Goal: Find specific page/section: Find specific page/section

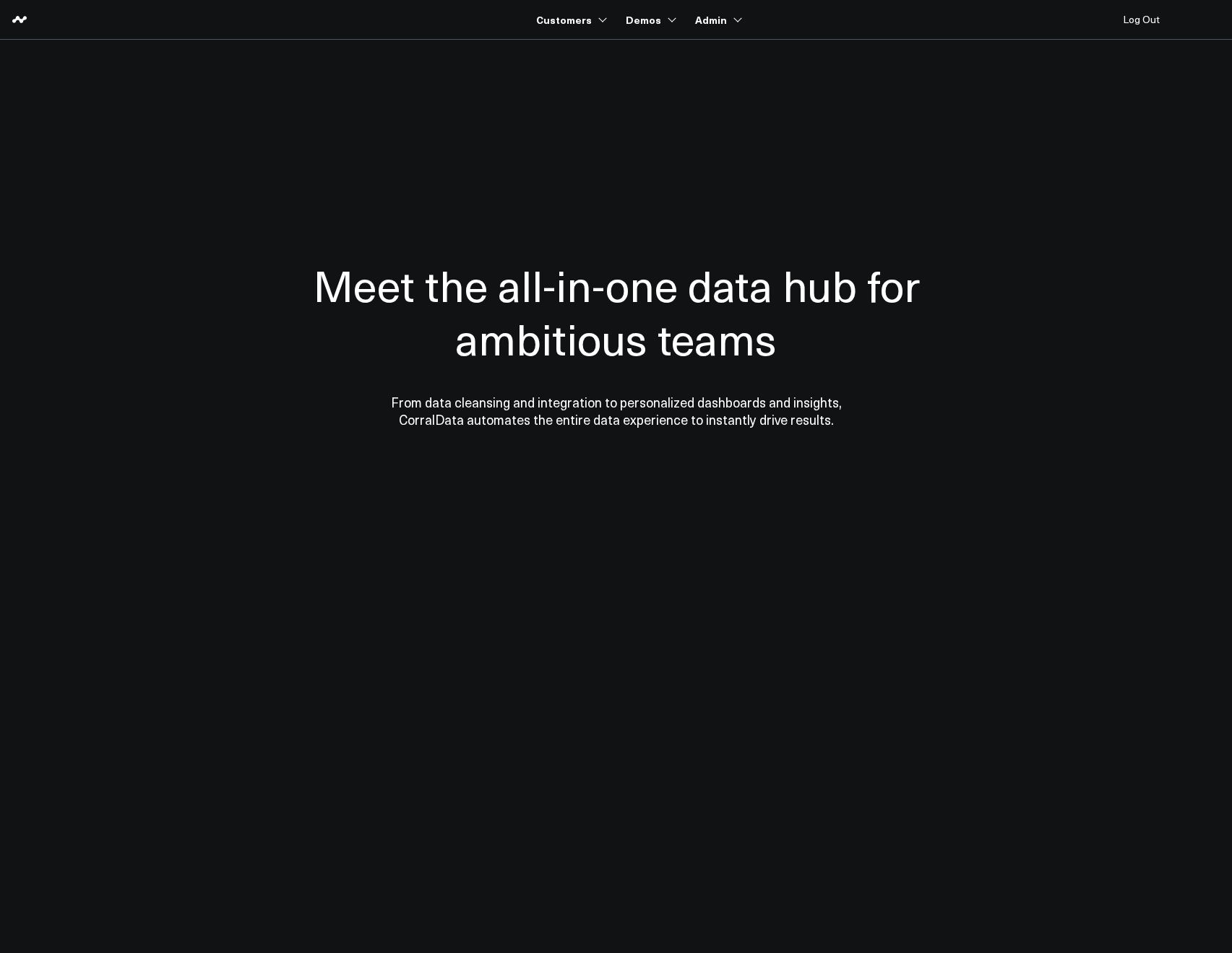
click at [356, 182] on div "Meet the all-in-one data hub for ambitious teams From data cleansing and integr…" at bounding box center [616, 343] width 709 height 404
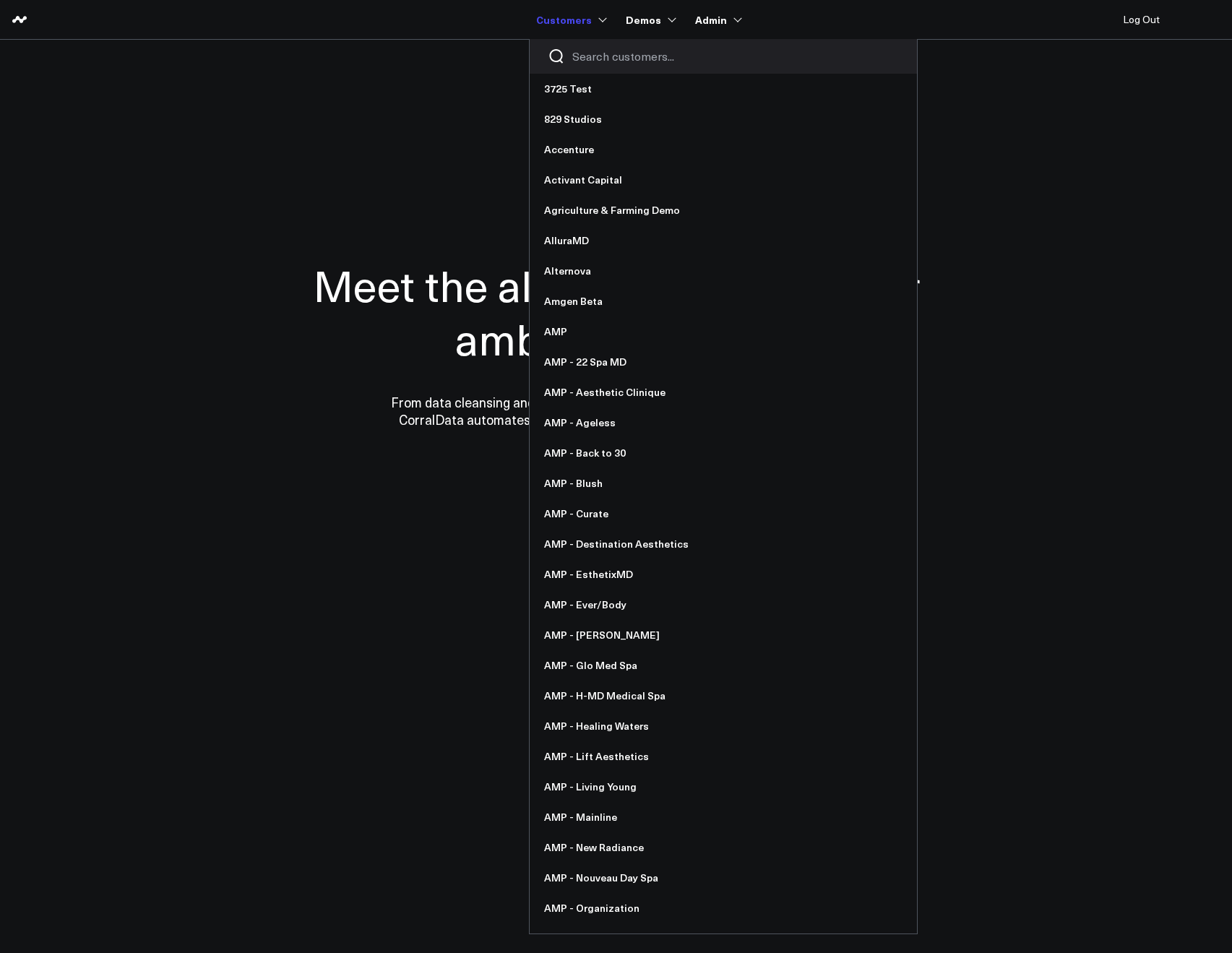
click at [572, 49] on div at bounding box center [723, 56] width 387 height 34
click at [596, 56] on input "Search customers input" at bounding box center [736, 57] width 327 height 16
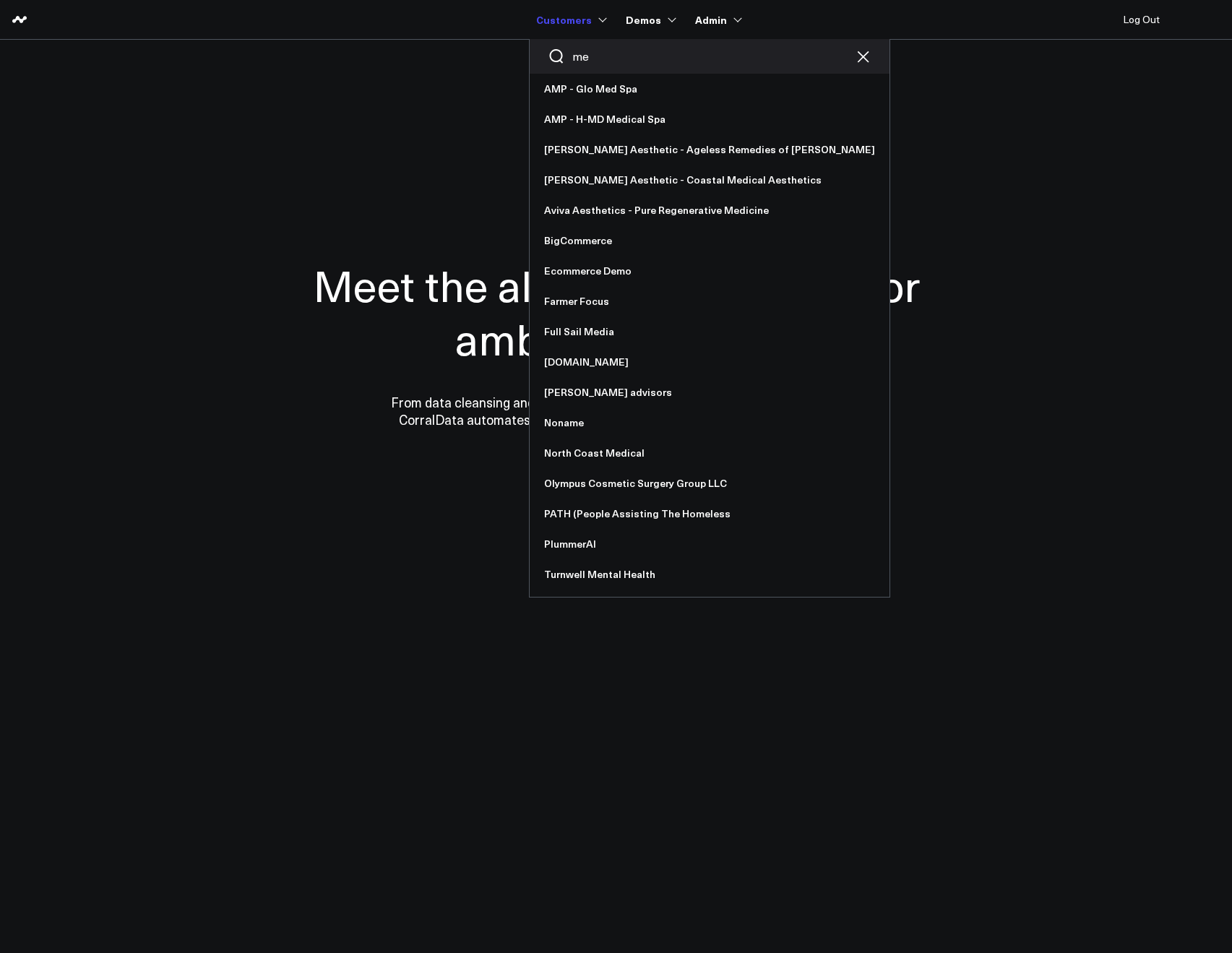
type input "m"
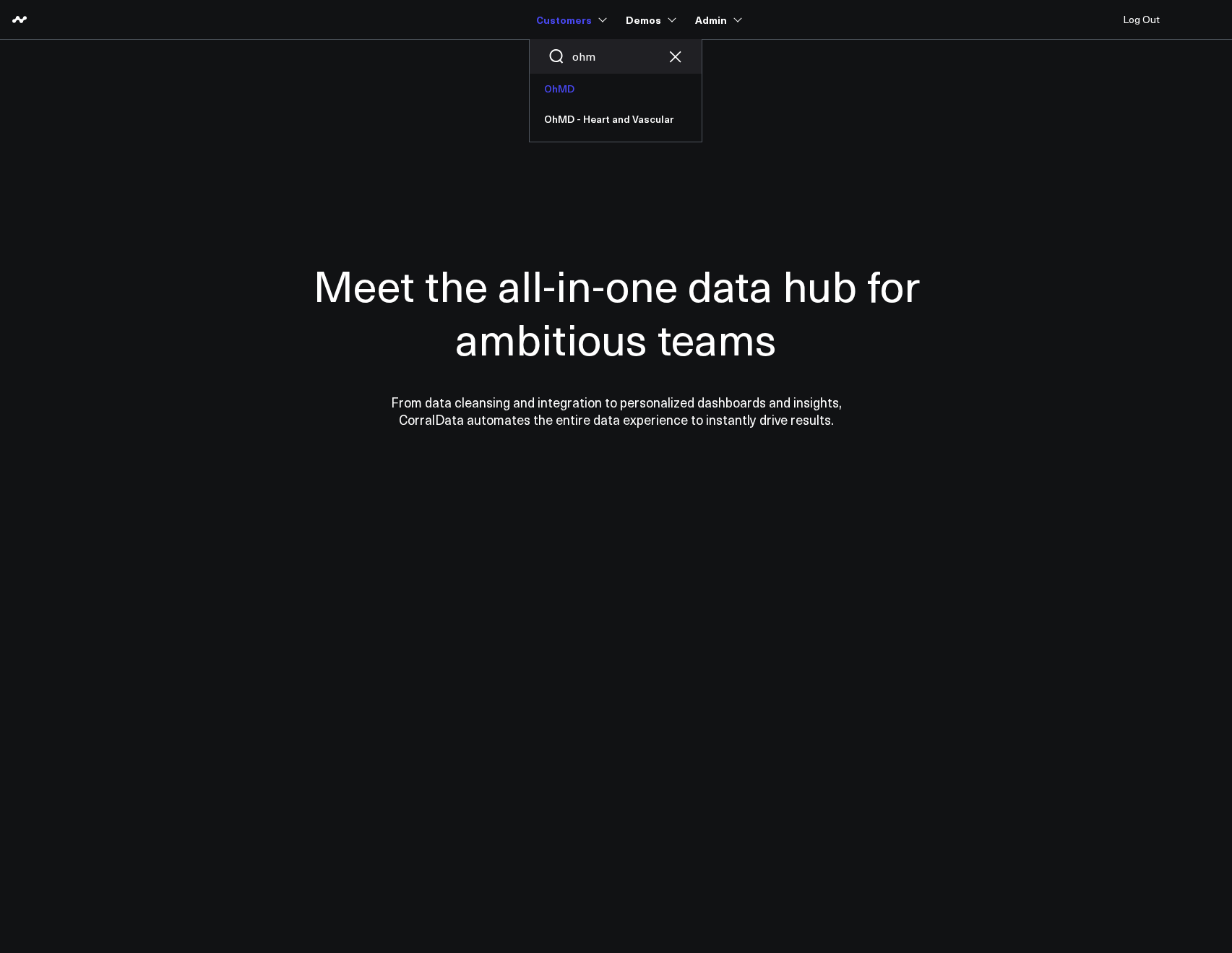
type input "ohm"
click at [564, 99] on link "OhMD" at bounding box center [616, 89] width 172 height 31
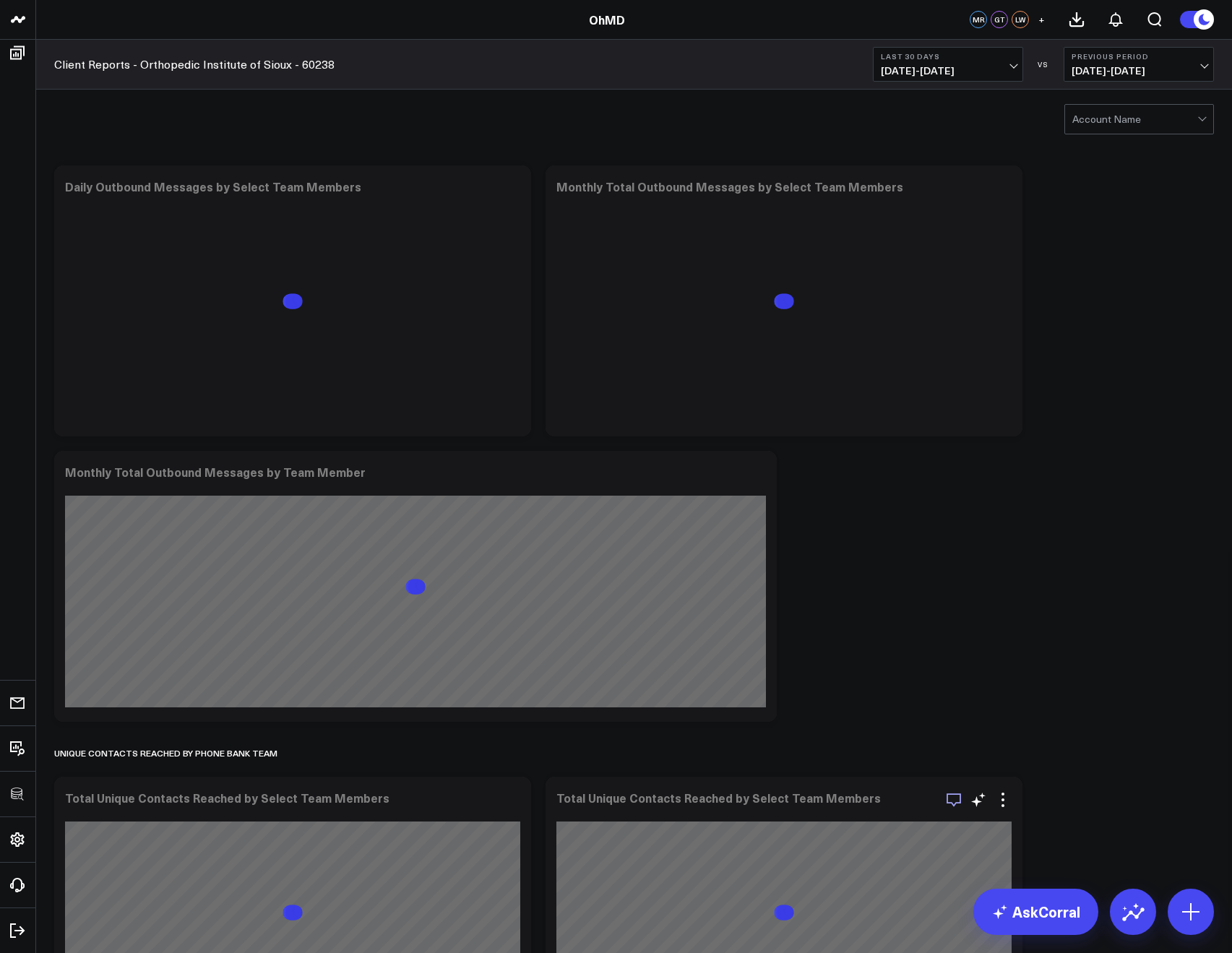
click at [949, 797] on icon "button" at bounding box center [953, 800] width 17 height 17
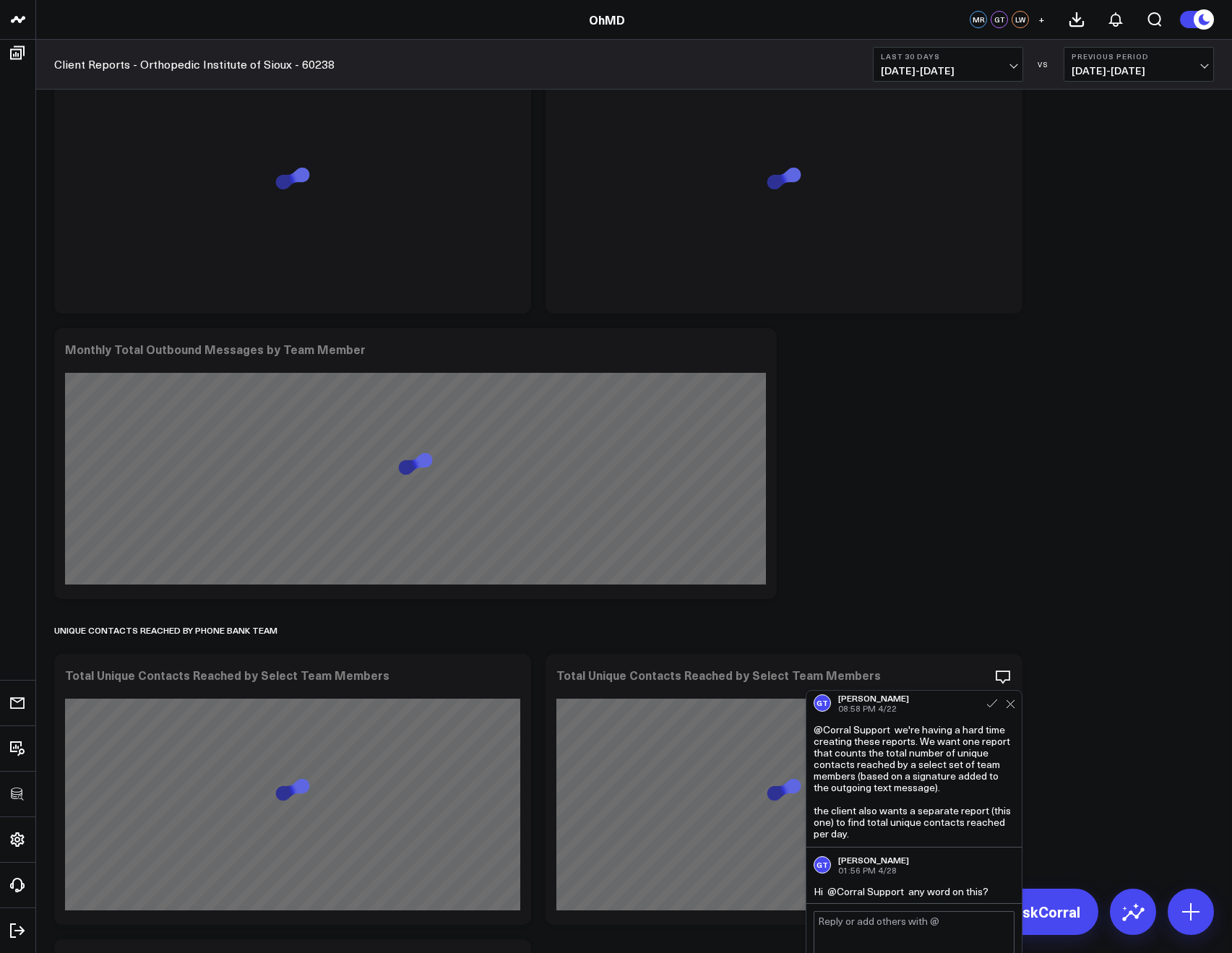
scroll to position [6, 0]
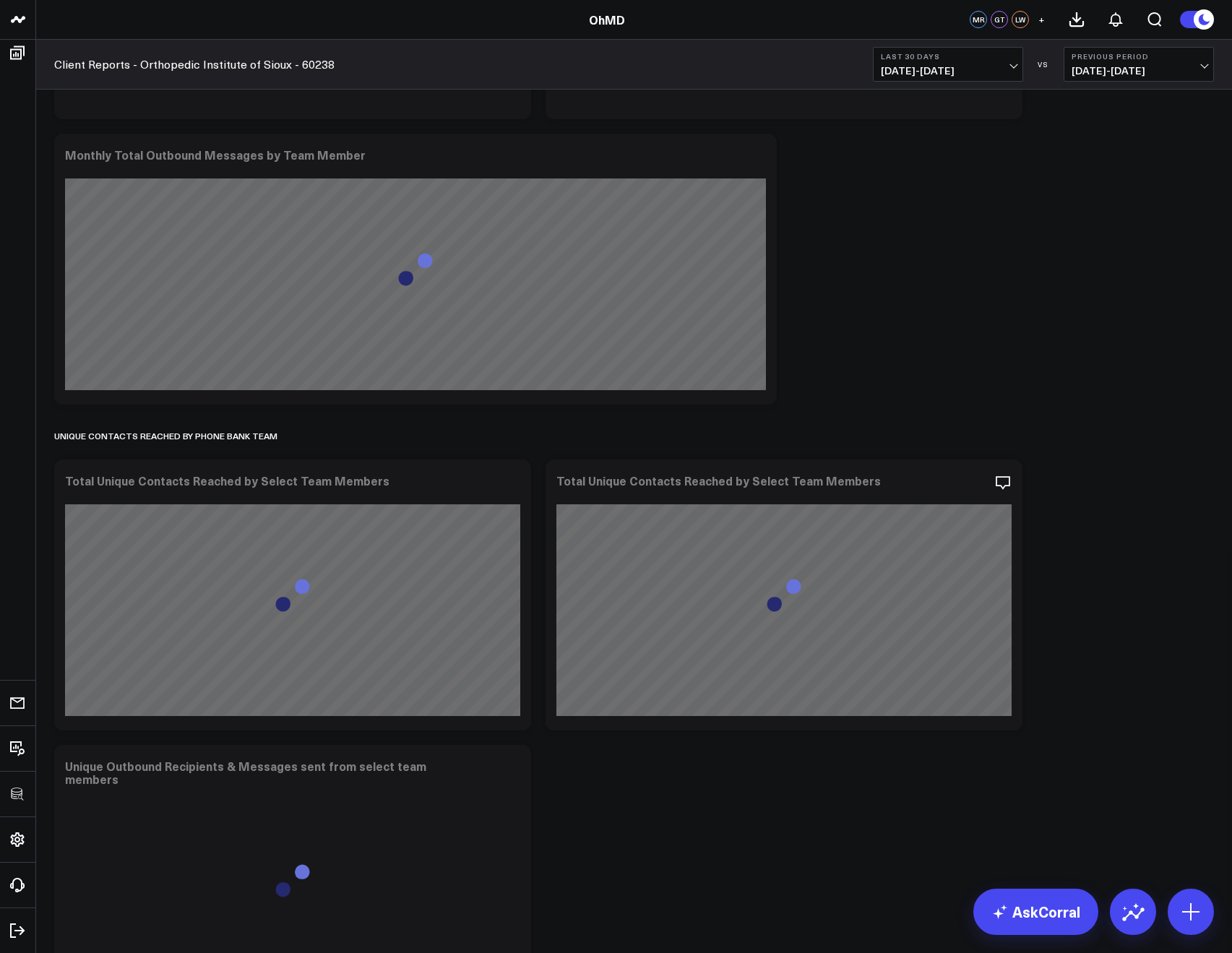
scroll to position [401, 0]
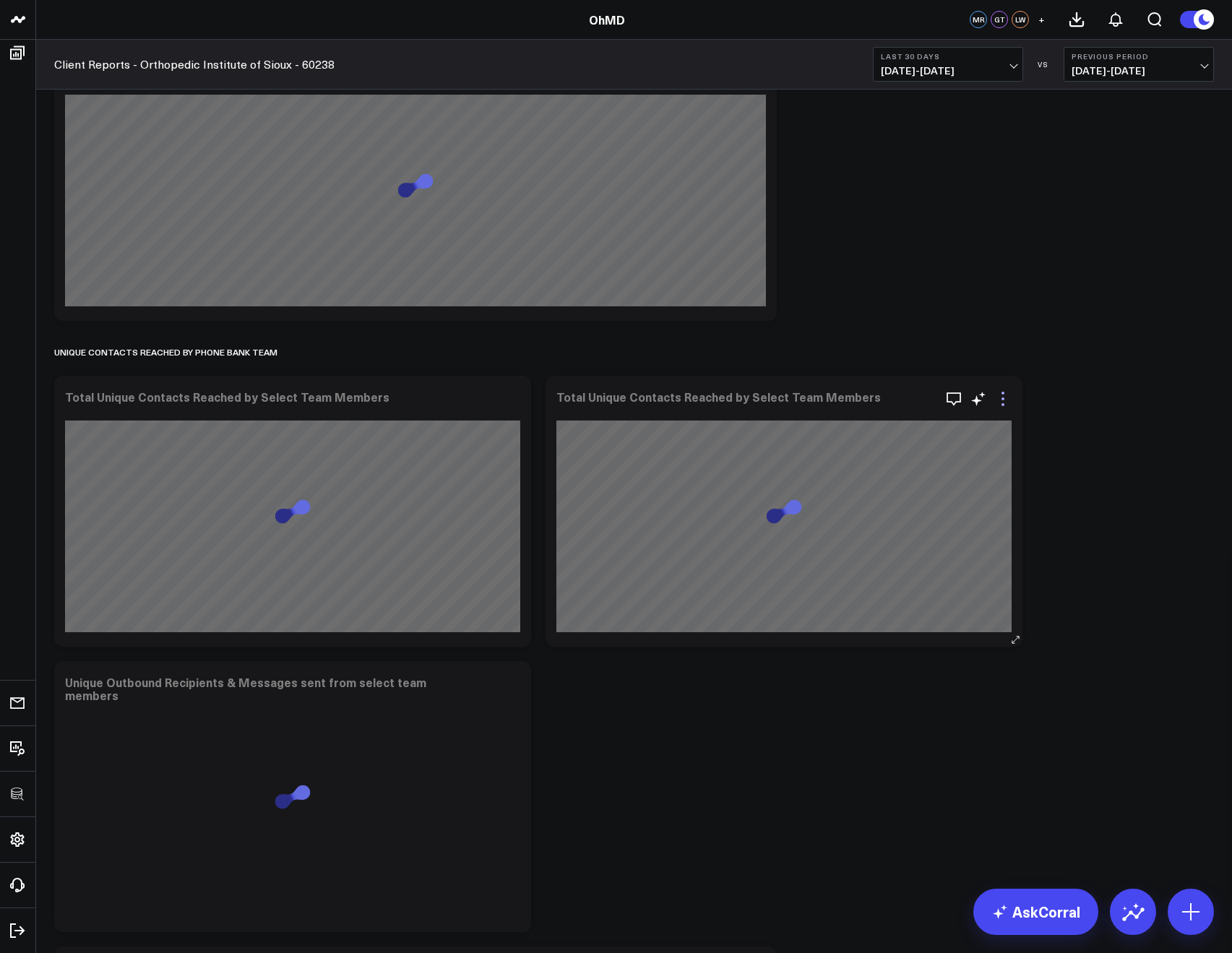
click at [1007, 398] on icon at bounding box center [1003, 398] width 17 height 17
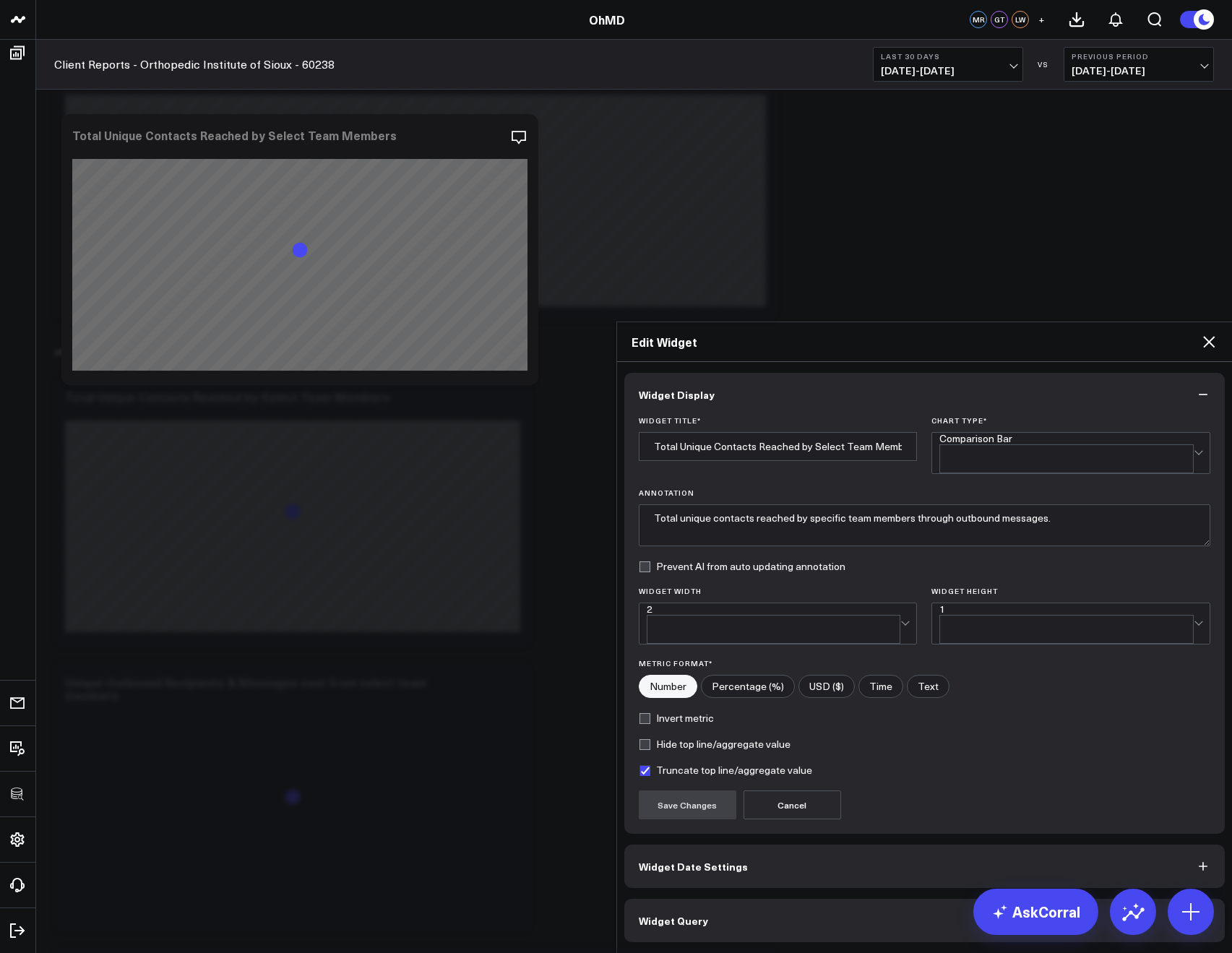
click at [710, 899] on button "Widget Query" at bounding box center [925, 921] width 601 height 43
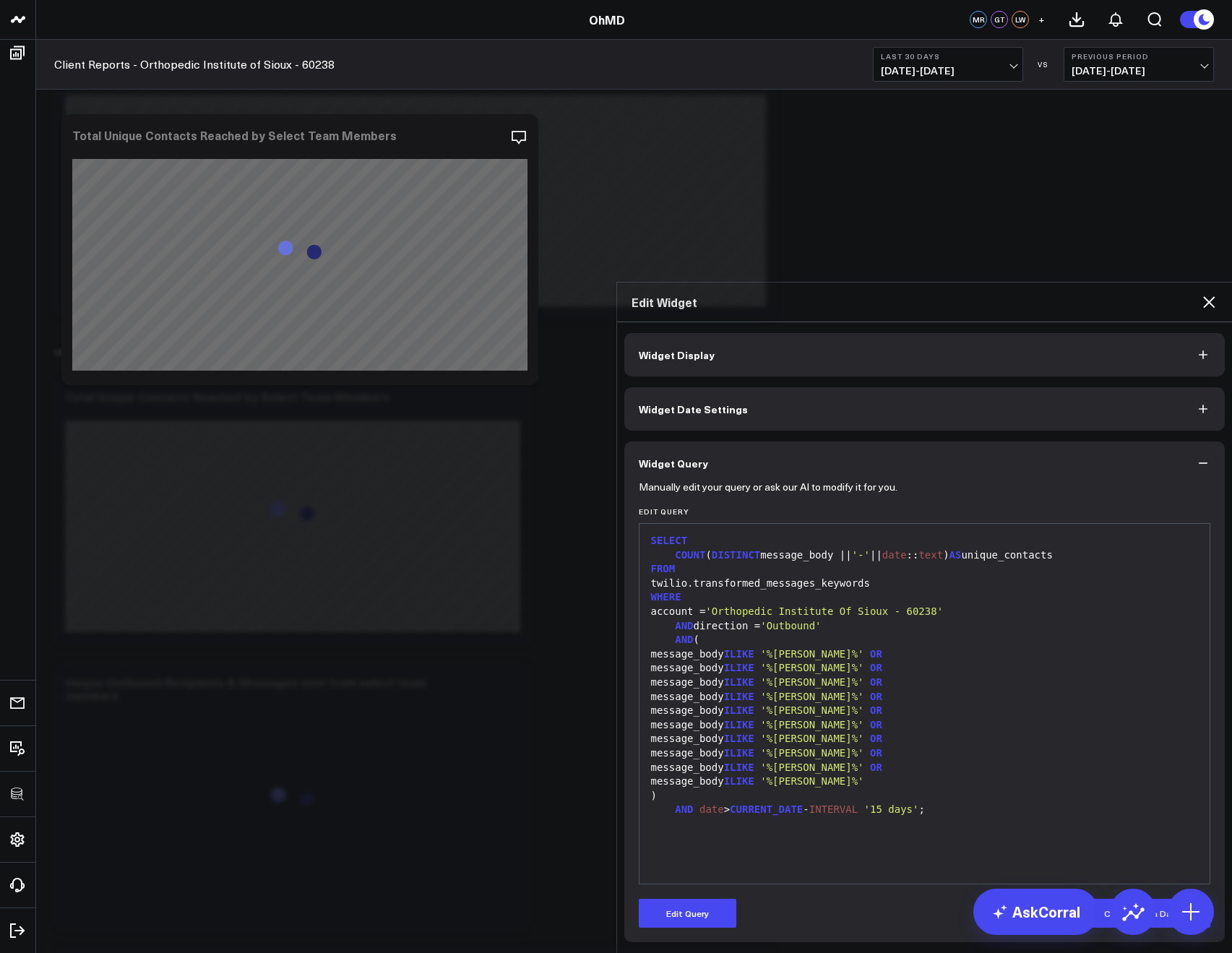
click at [1211, 293] on icon at bounding box center [1209, 301] width 17 height 17
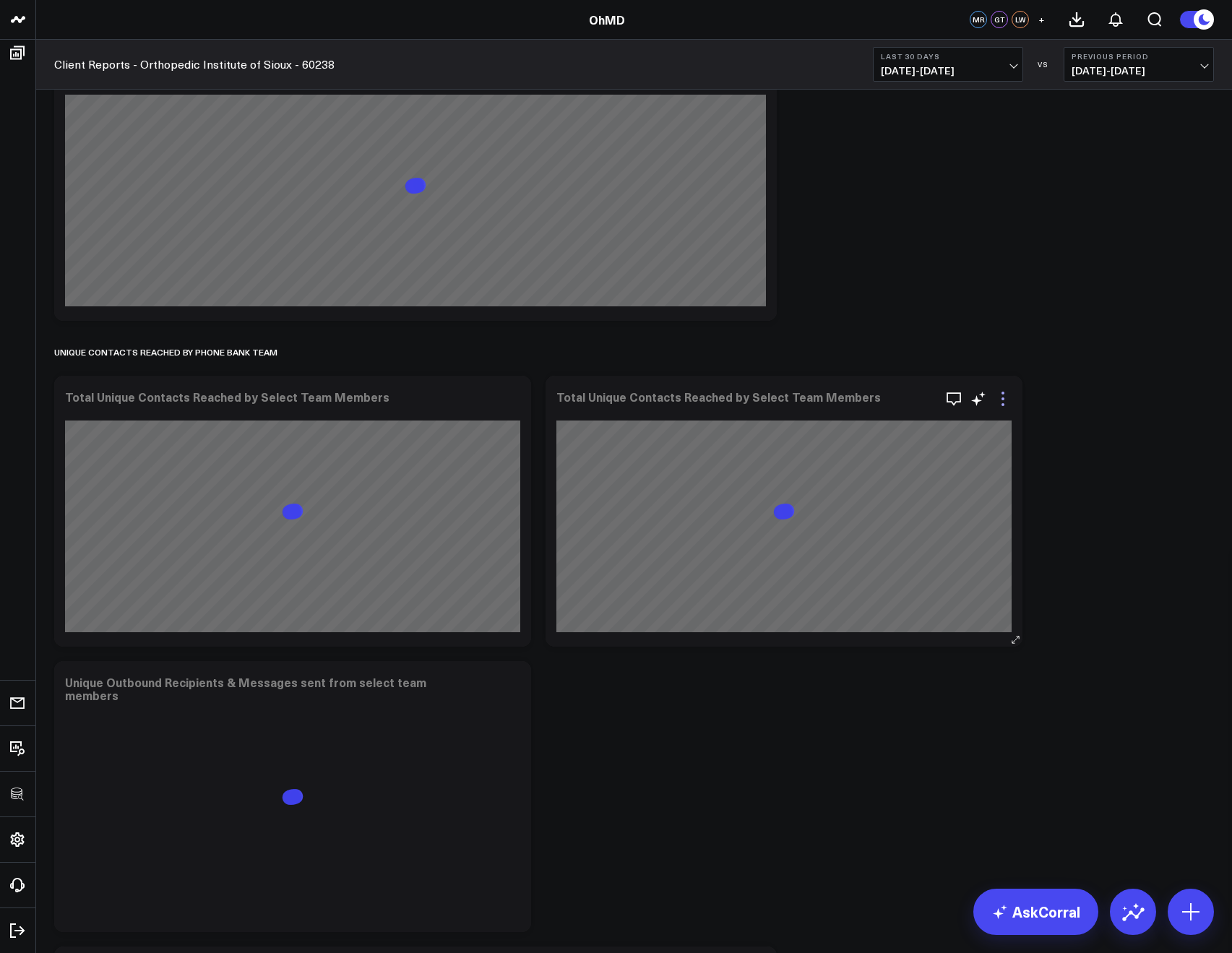
click at [1002, 403] on icon at bounding box center [1003, 398] width 17 height 17
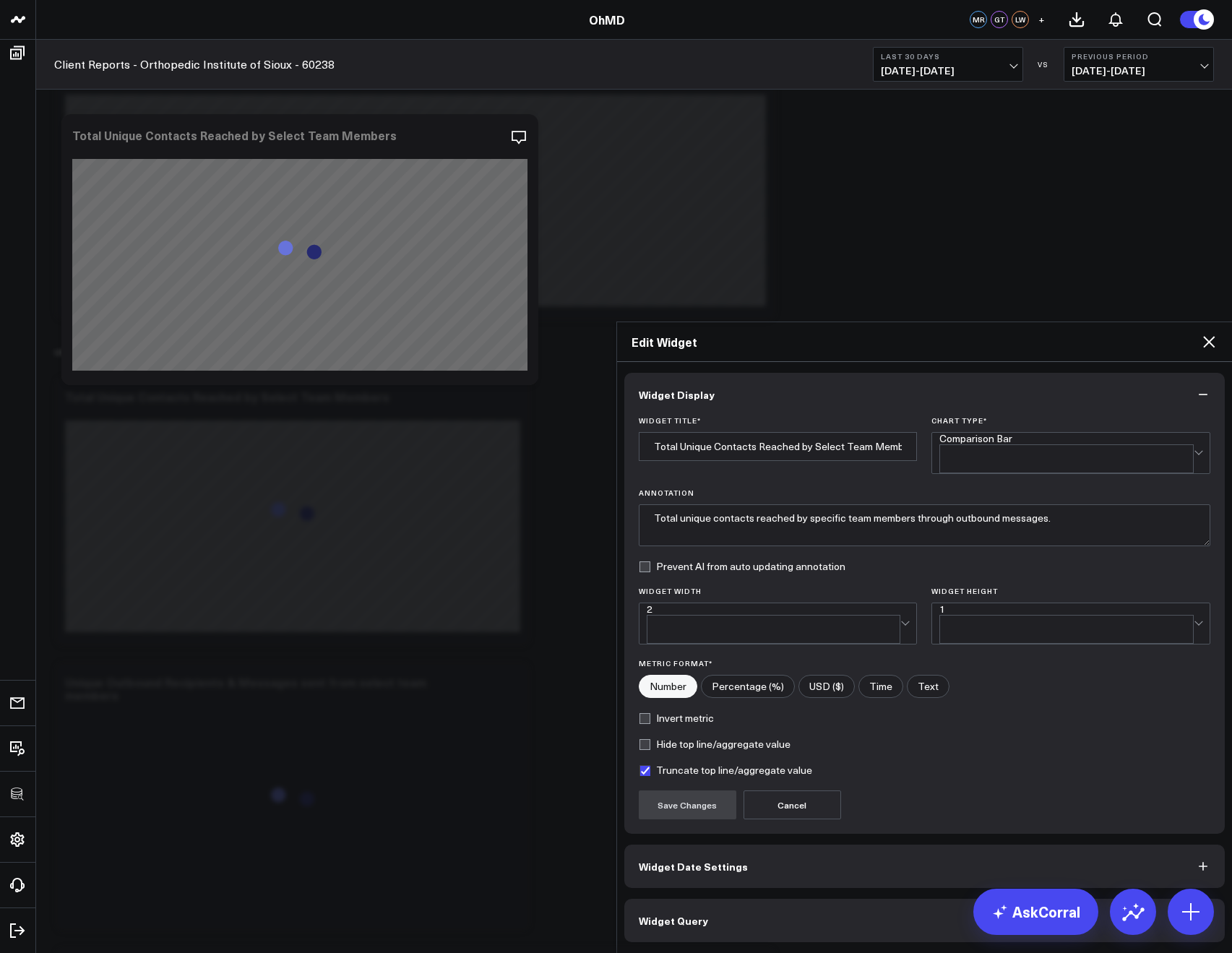
click at [893, 899] on button "Widget Query" at bounding box center [925, 921] width 601 height 43
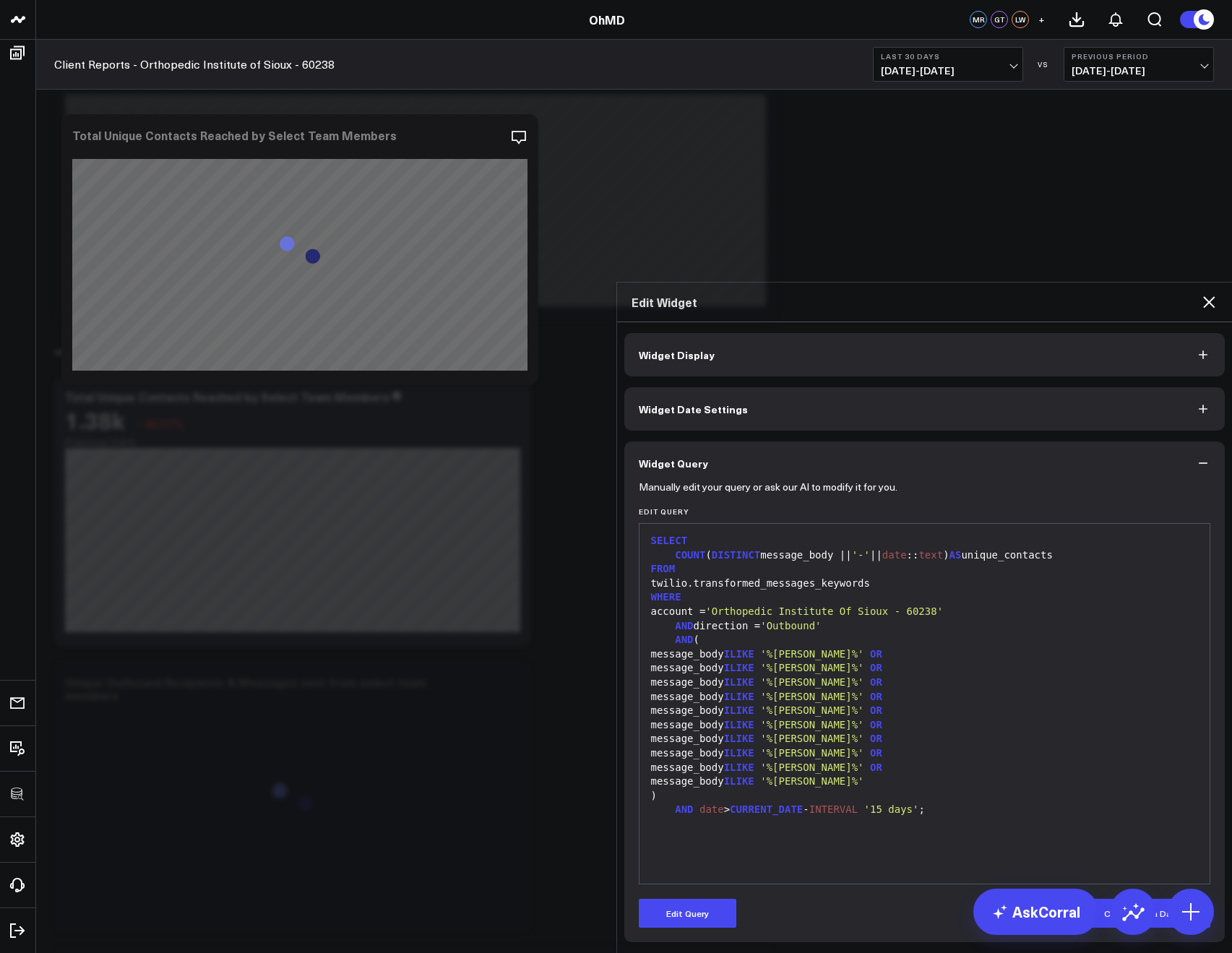
click at [1206, 296] on icon at bounding box center [1209, 301] width 12 height 12
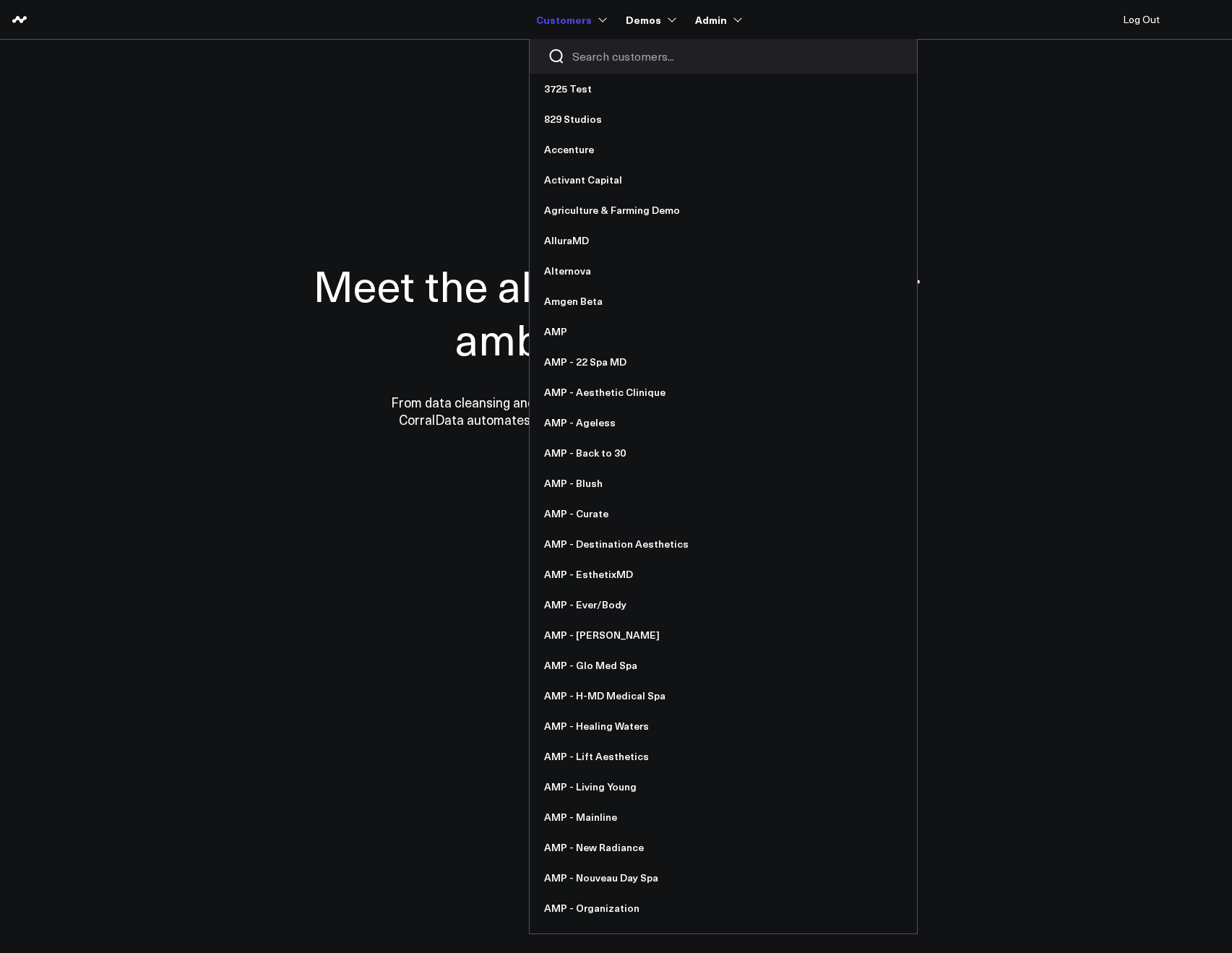
click at [596, 53] on input "Search customers input" at bounding box center [736, 57] width 327 height 16
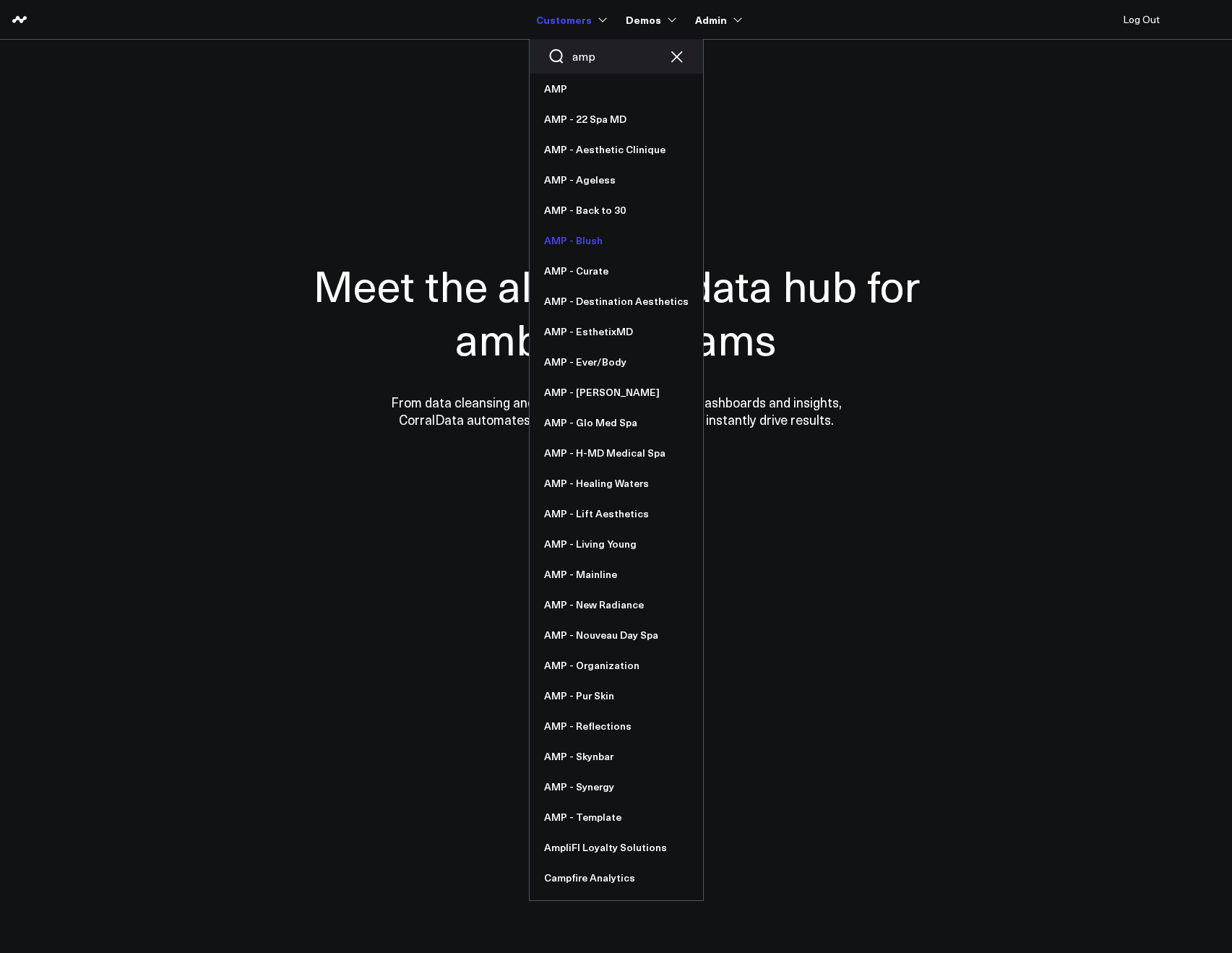
type input "amp"
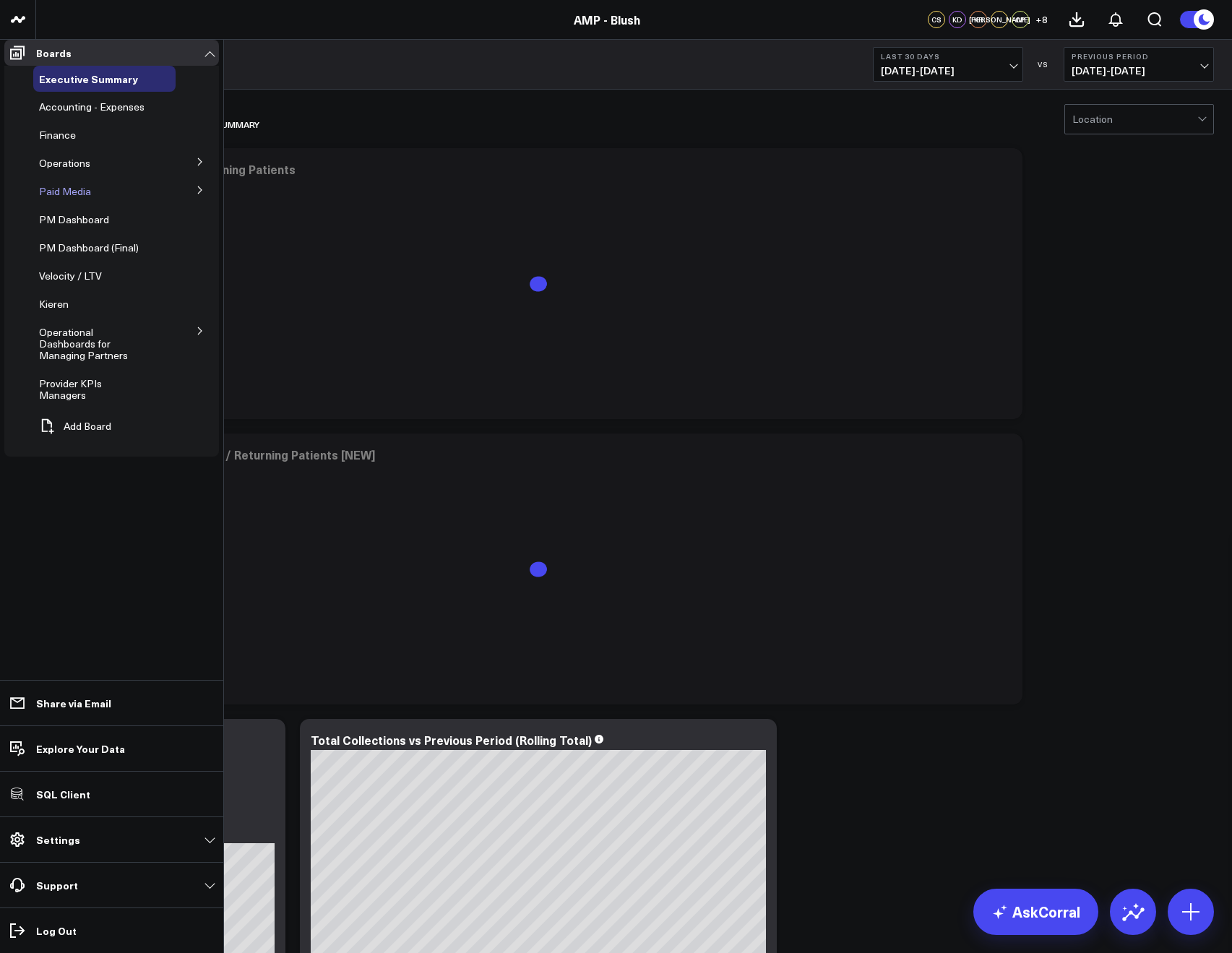
click at [76, 205] on div "Paid Media" at bounding box center [105, 191] width 143 height 26
click at [67, 198] on span "Paid Media" at bounding box center [65, 190] width 52 height 14
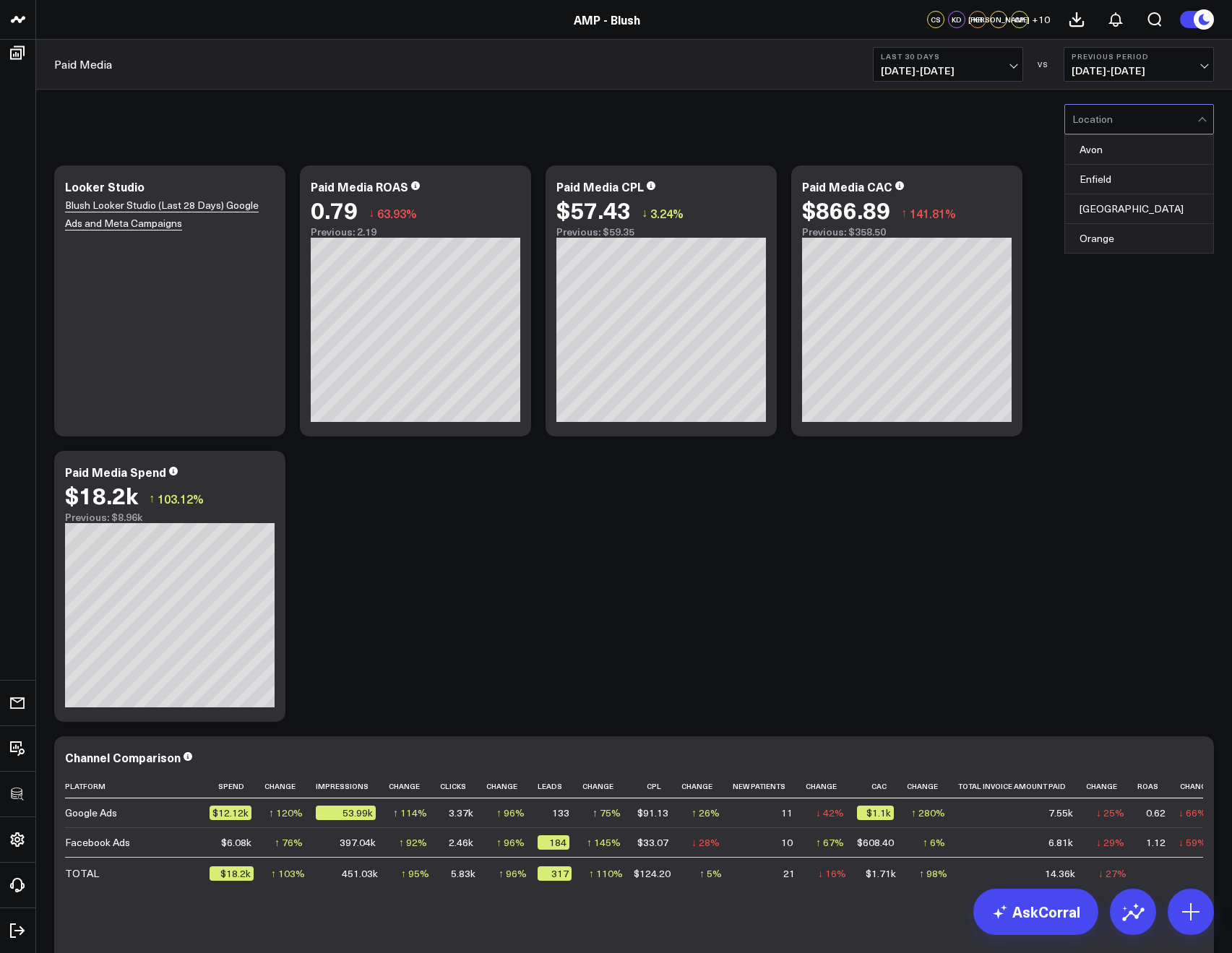
click at [1103, 110] on div at bounding box center [1135, 119] width 125 height 29
click at [1099, 203] on div "Glastonbury" at bounding box center [1139, 208] width 148 height 30
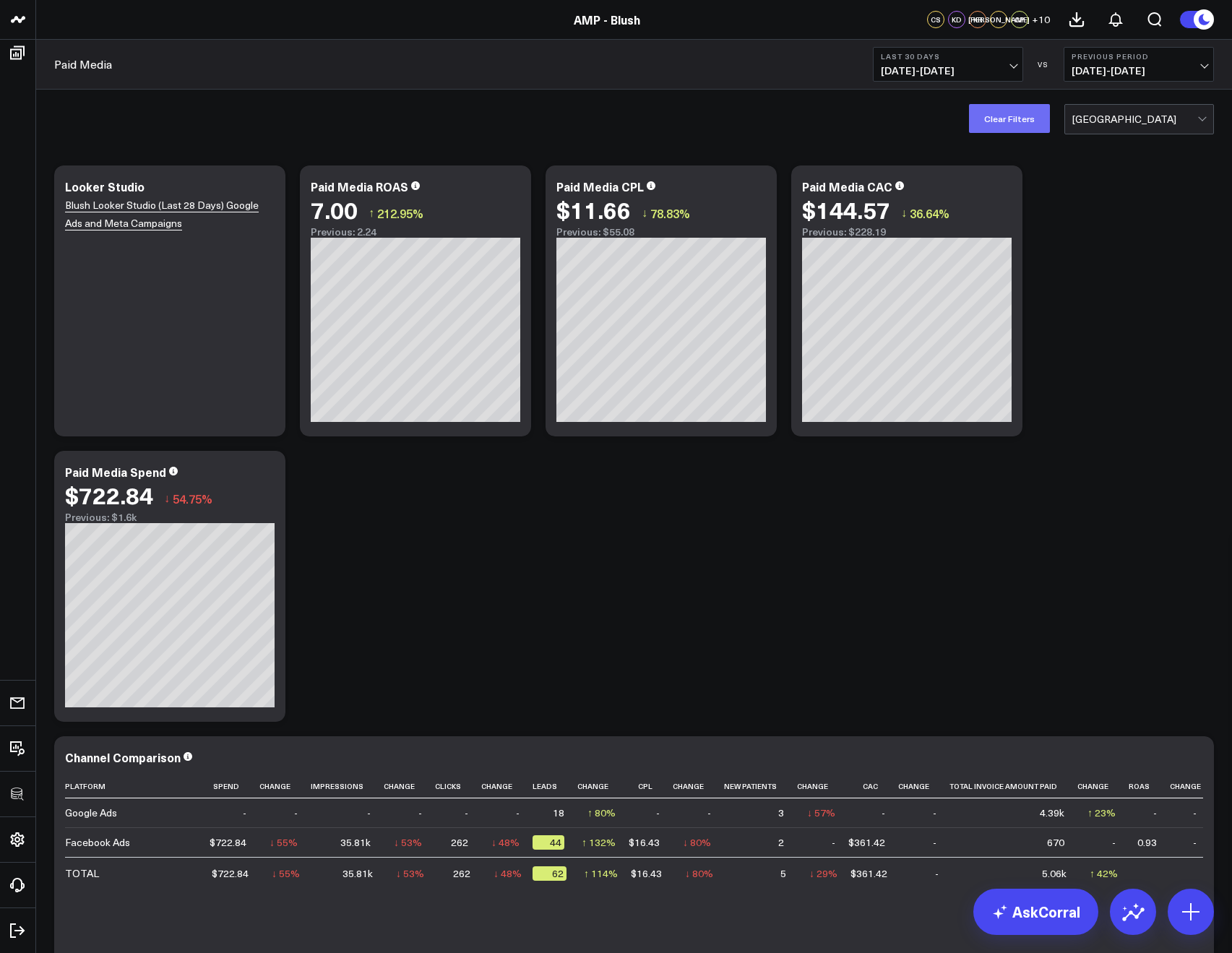
click at [1017, 121] on button "Clear Filters" at bounding box center [1009, 118] width 81 height 29
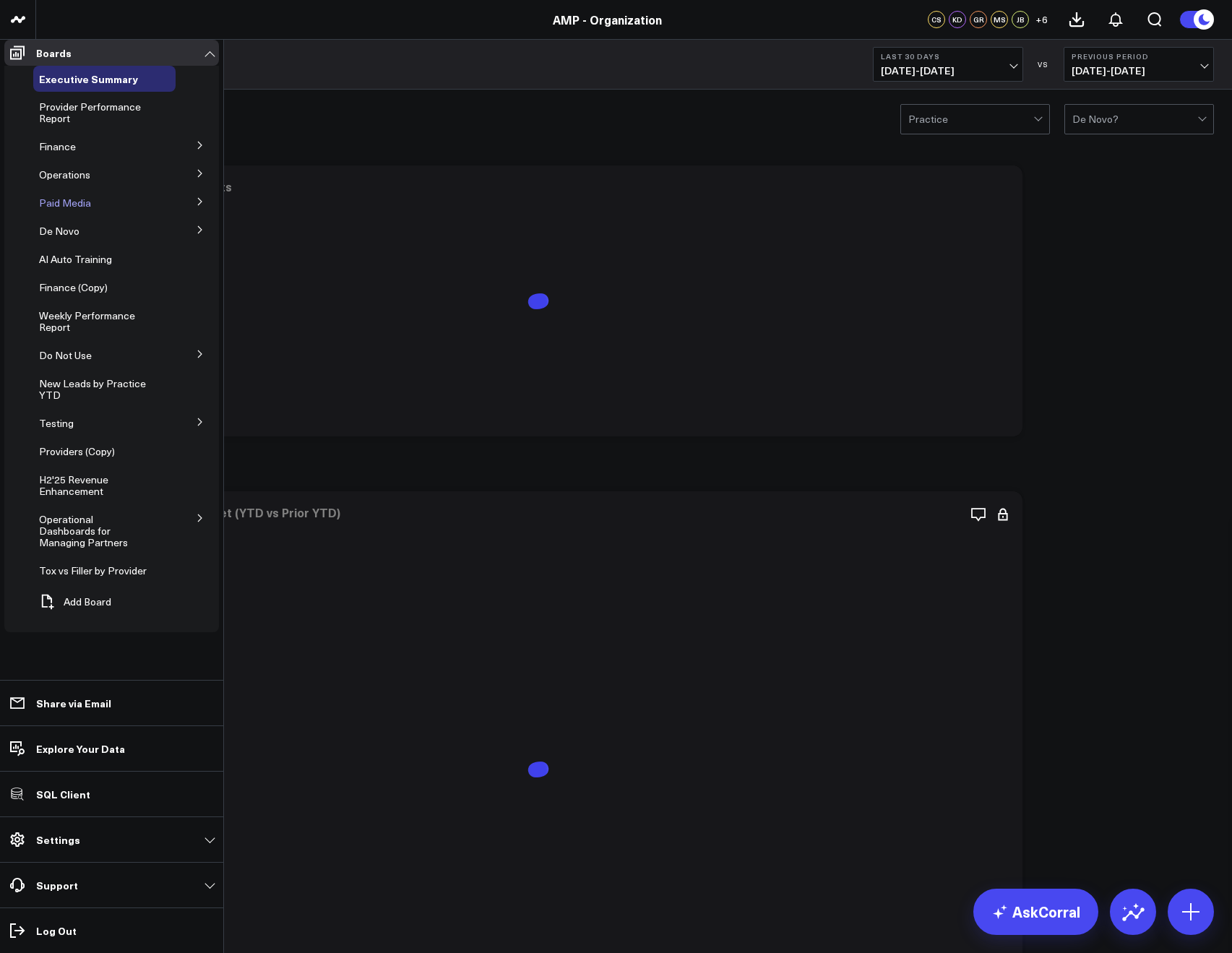
click at [49, 206] on span "Paid Media" at bounding box center [65, 202] width 52 height 14
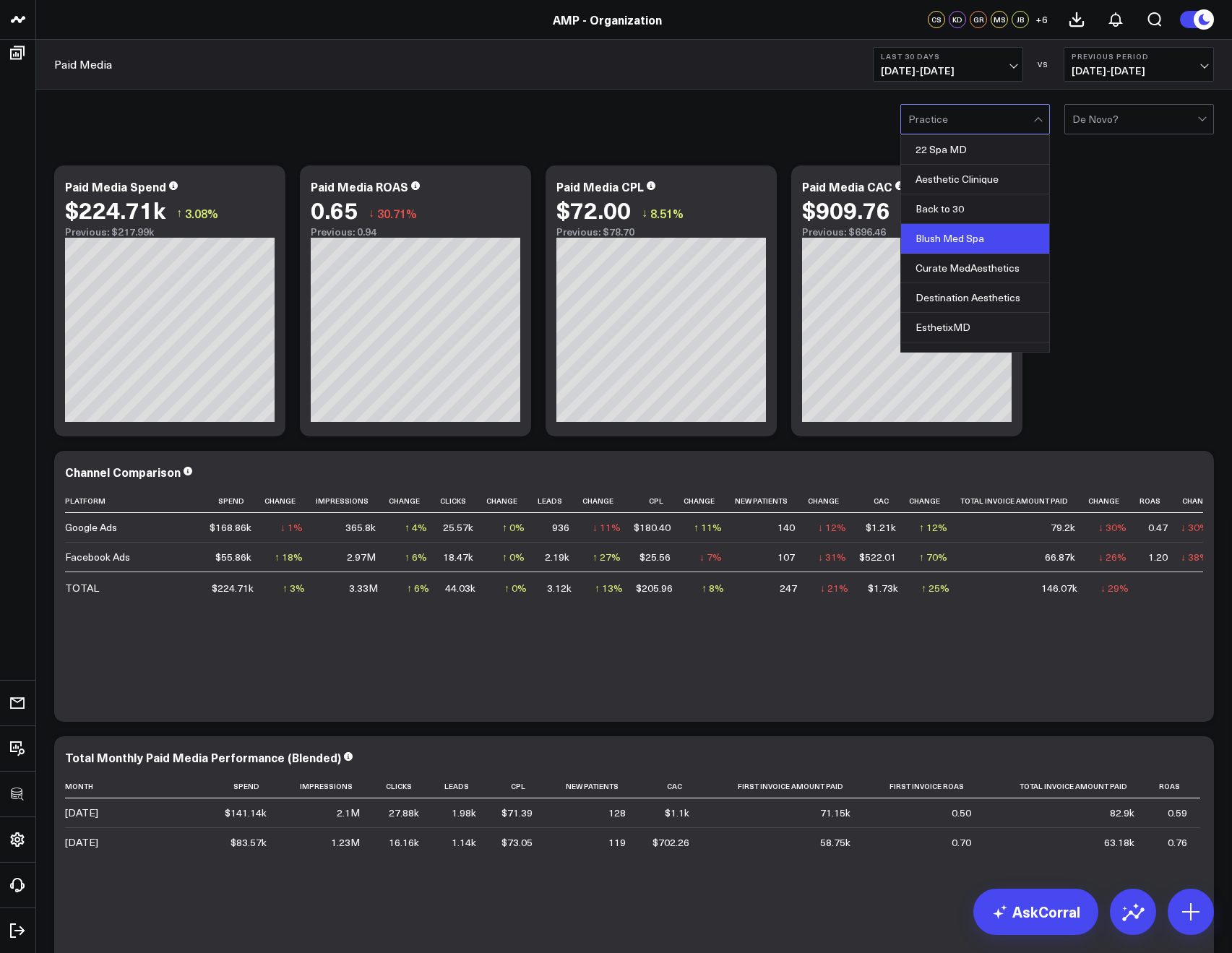
click at [936, 245] on div "Blush Med Spa" at bounding box center [975, 238] width 148 height 30
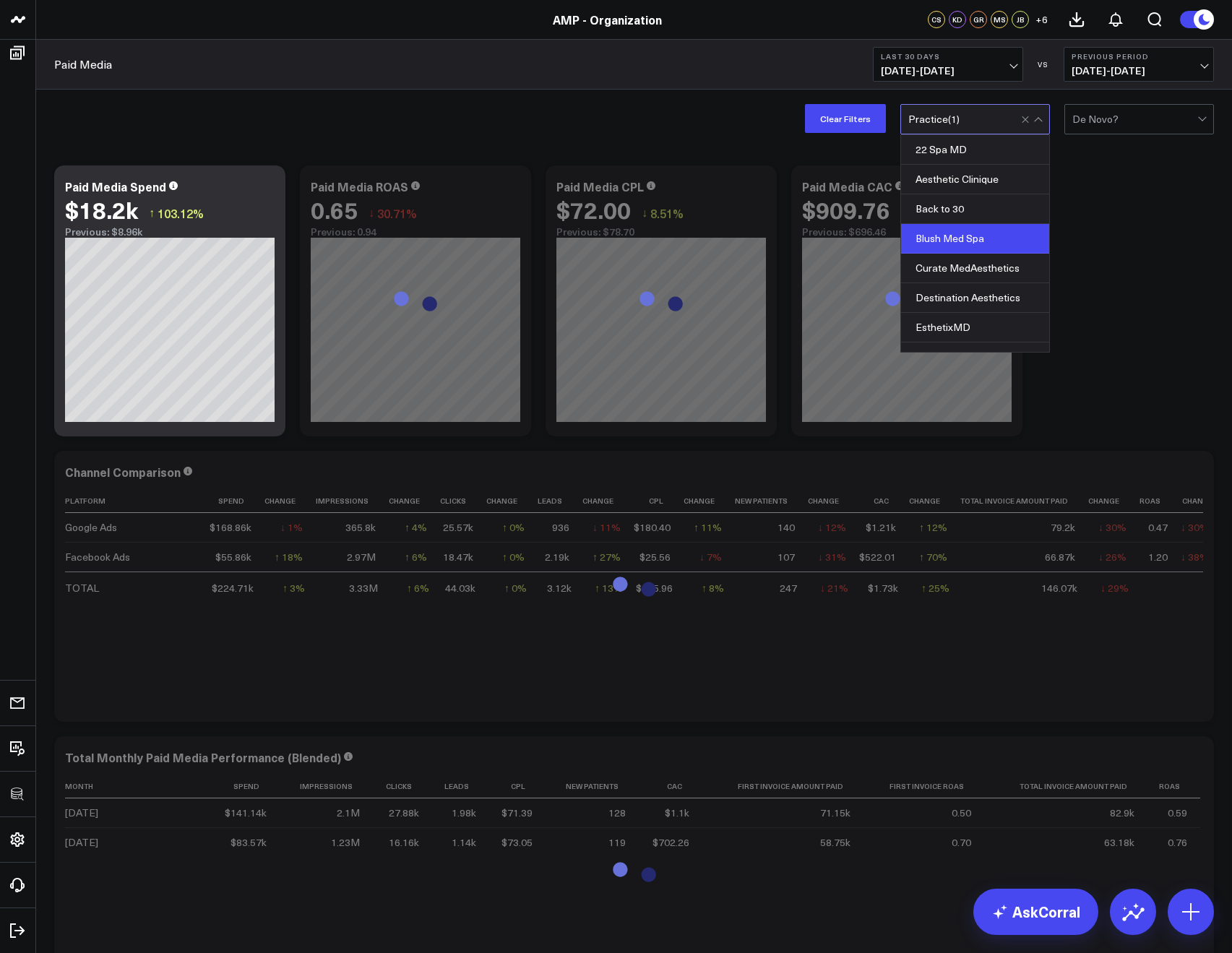
click at [720, 93] on div "Clear Filters option Blush Med Spa, selected. Back to 30, 3 of 20. 20 results a…" at bounding box center [634, 118] width 1196 height 58
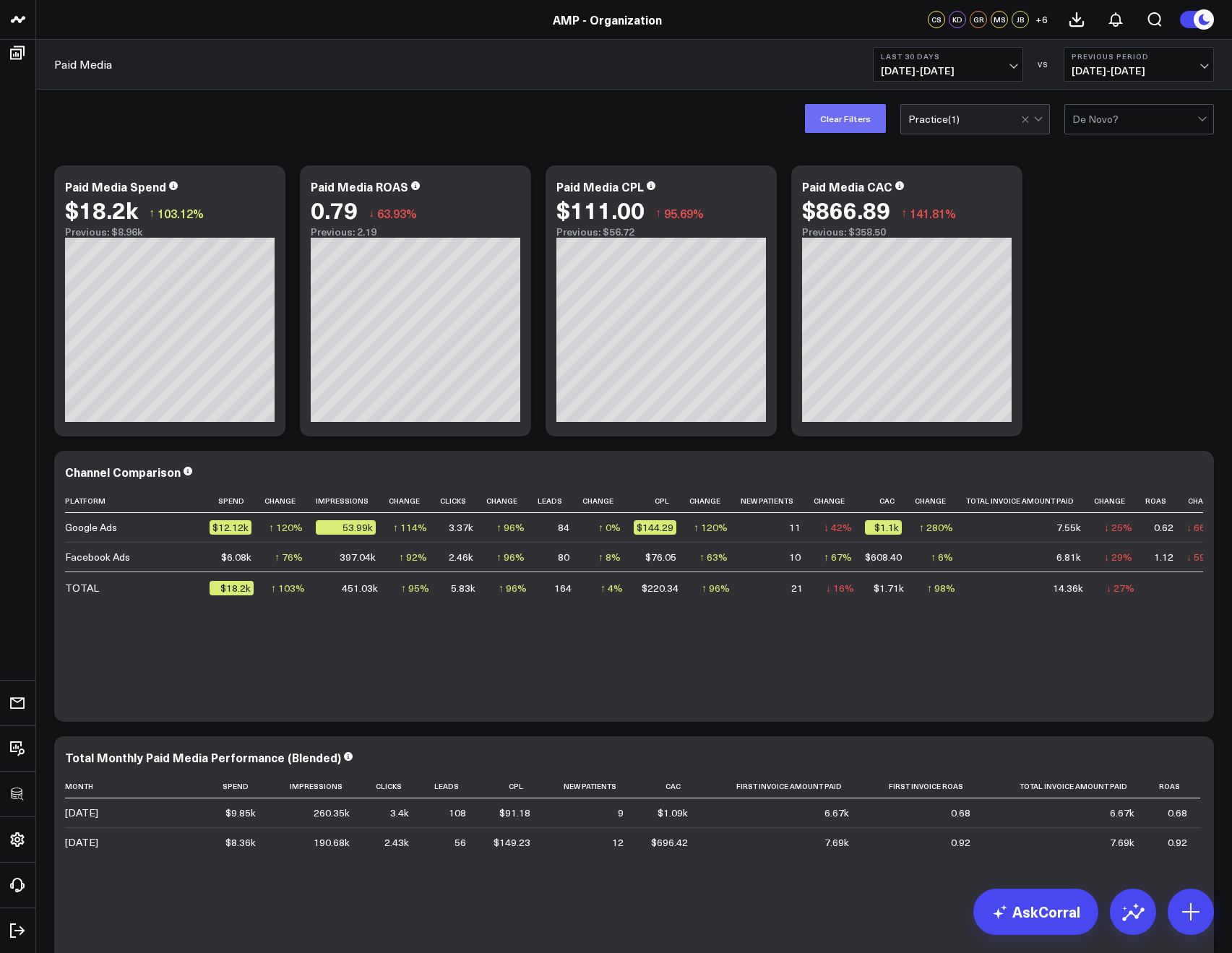
click at [855, 120] on button "Clear Filters" at bounding box center [846, 118] width 81 height 29
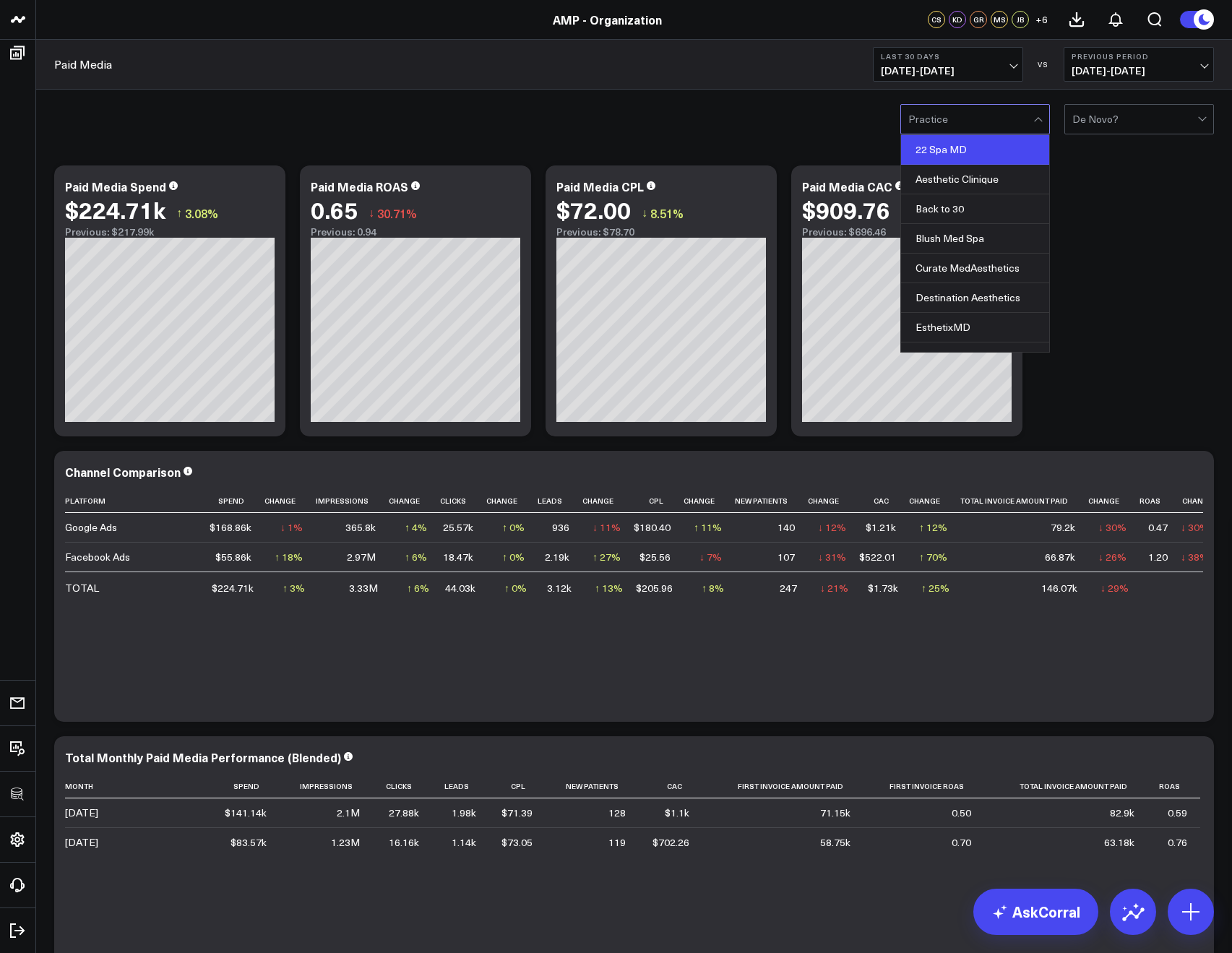
click at [947, 151] on div "22 Spa MD" at bounding box center [975, 150] width 148 height 30
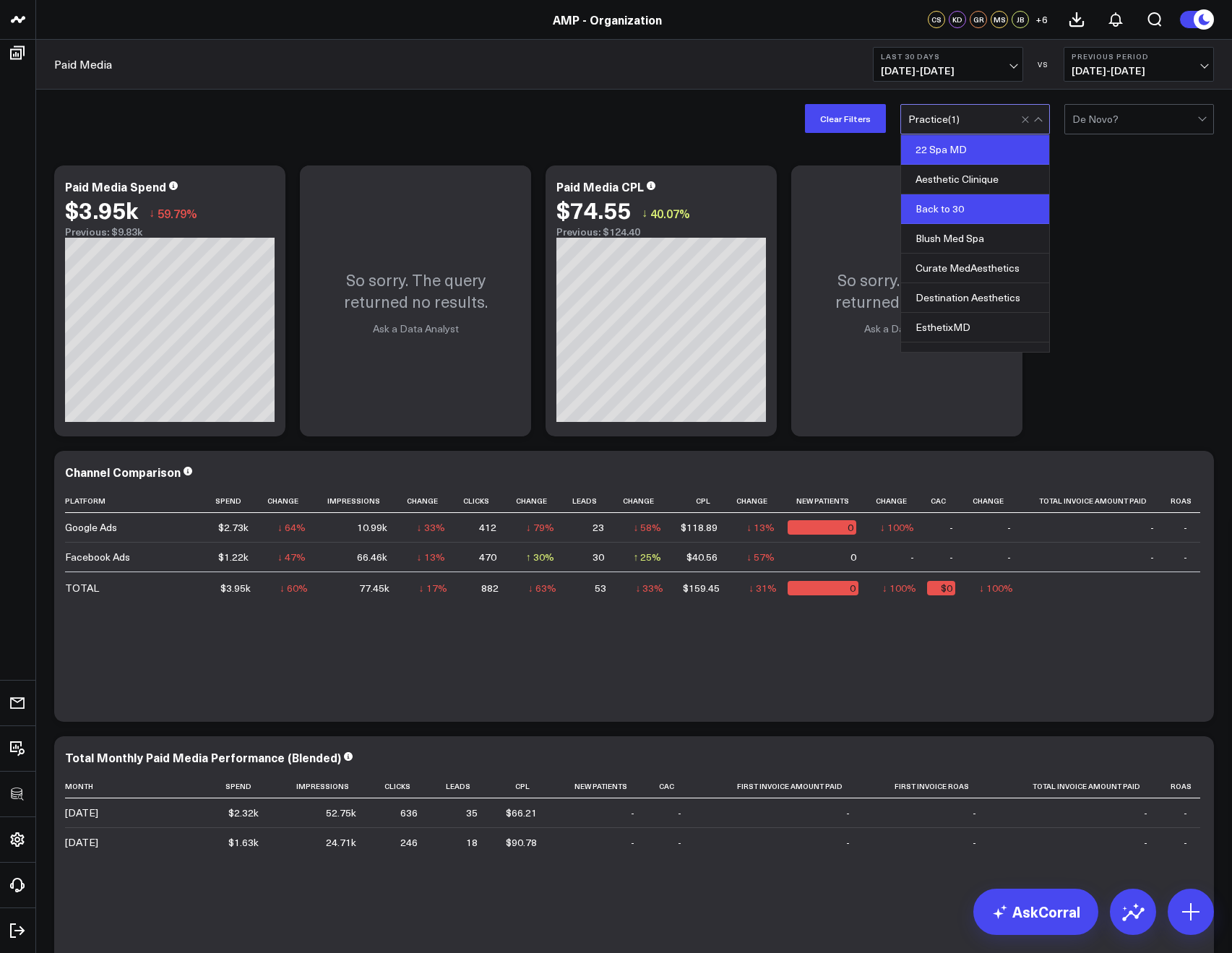
click at [936, 201] on div "Back to 30" at bounding box center [975, 208] width 148 height 30
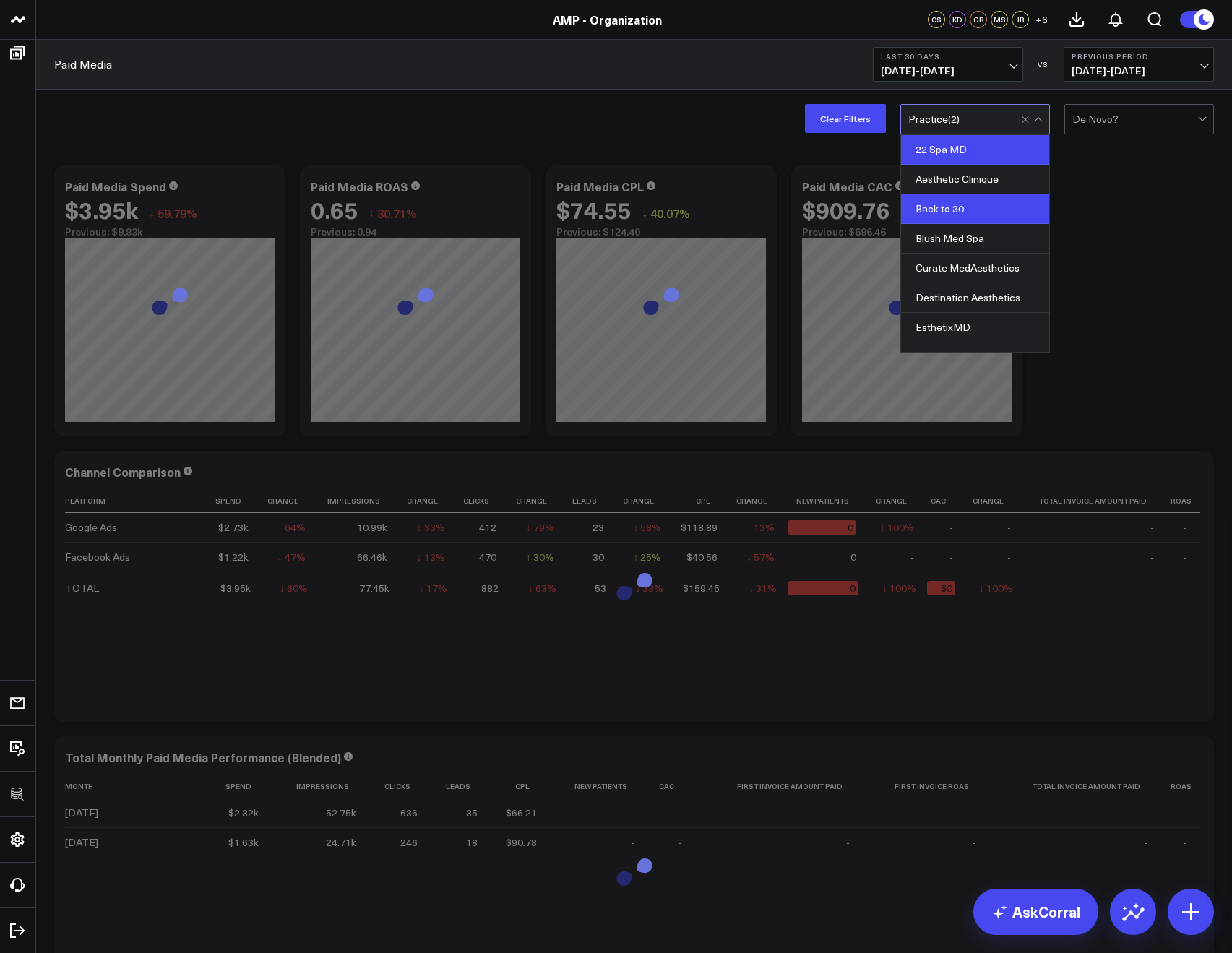
click at [918, 153] on div "22 Spa MD" at bounding box center [975, 150] width 148 height 30
click at [706, 98] on div "Clear Filters option 22 Spa MD, deselected. 22 Spa MD, 1 of 20. 20 results avai…" at bounding box center [634, 118] width 1196 height 58
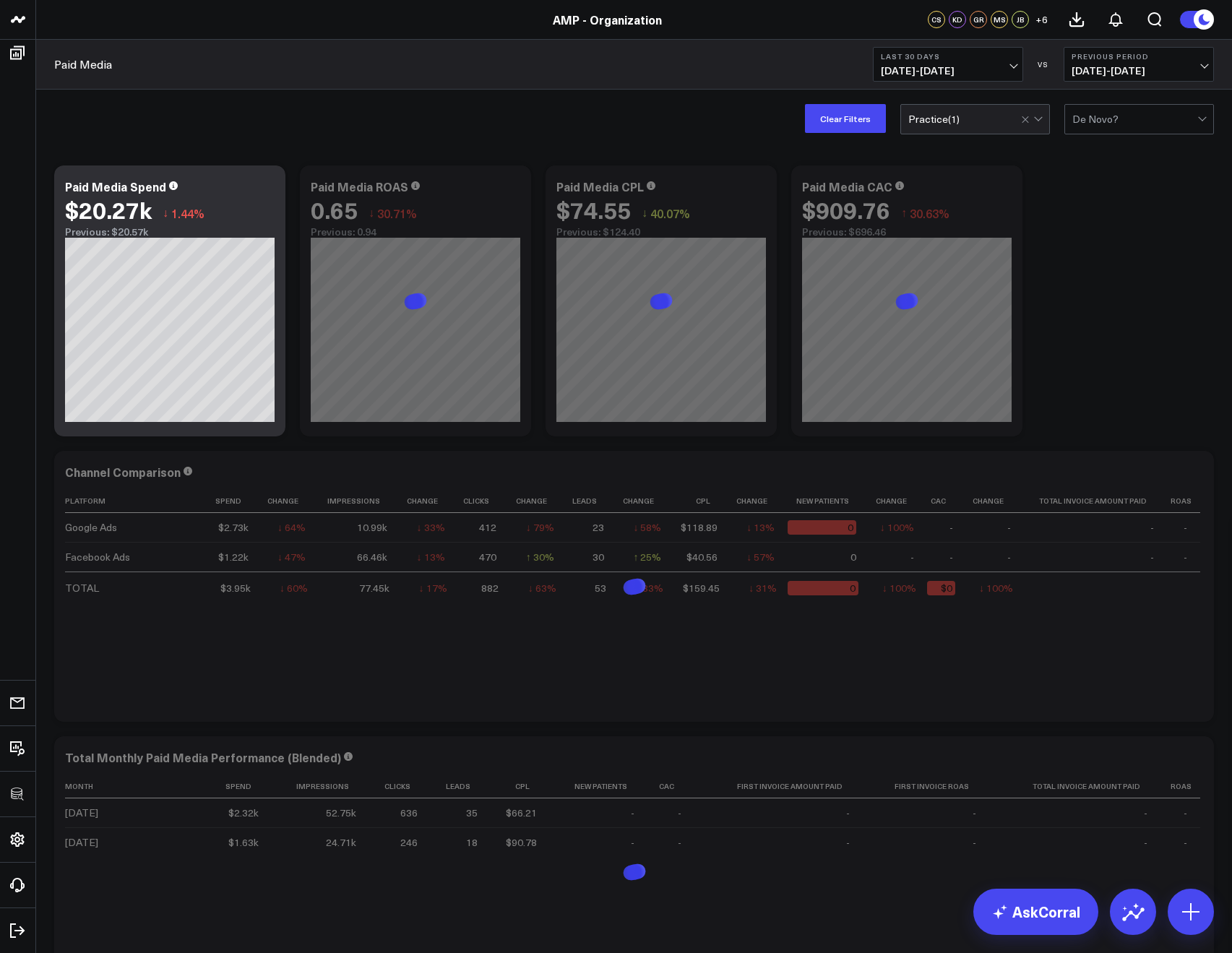
click at [965, 104] on div "Clear Filters option 22 Spa MD, deselected. Practice ( 1 ) De Novo?" at bounding box center [634, 118] width 1196 height 58
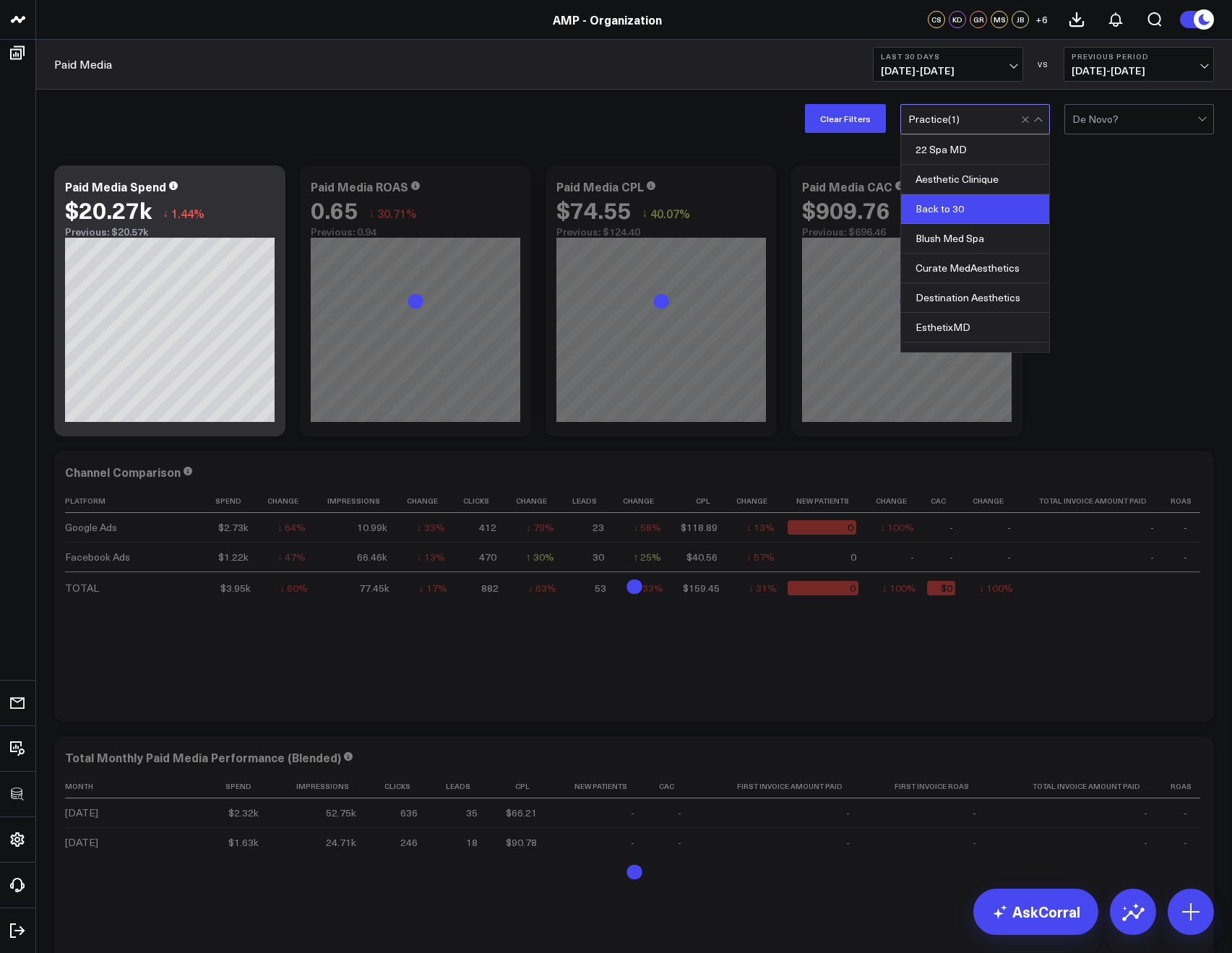
click at [614, 121] on div "Clear Filters option 22 Spa MD, deselected. 22 Spa MD, 1 of 20. 20 results avai…" at bounding box center [634, 118] width 1196 height 58
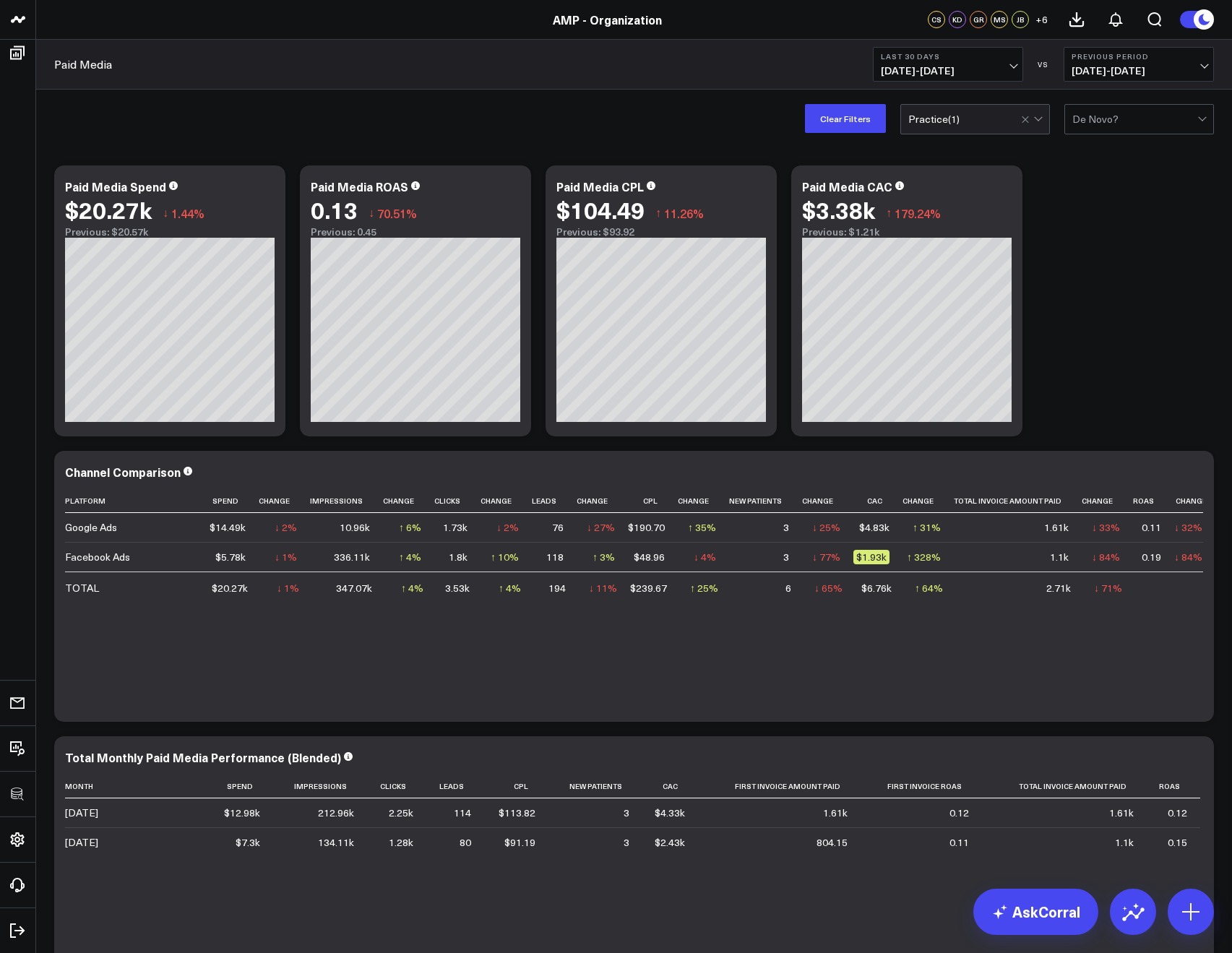
click at [943, 70] on span "07/21/25 - 08/19/25" at bounding box center [948, 70] width 134 height 12
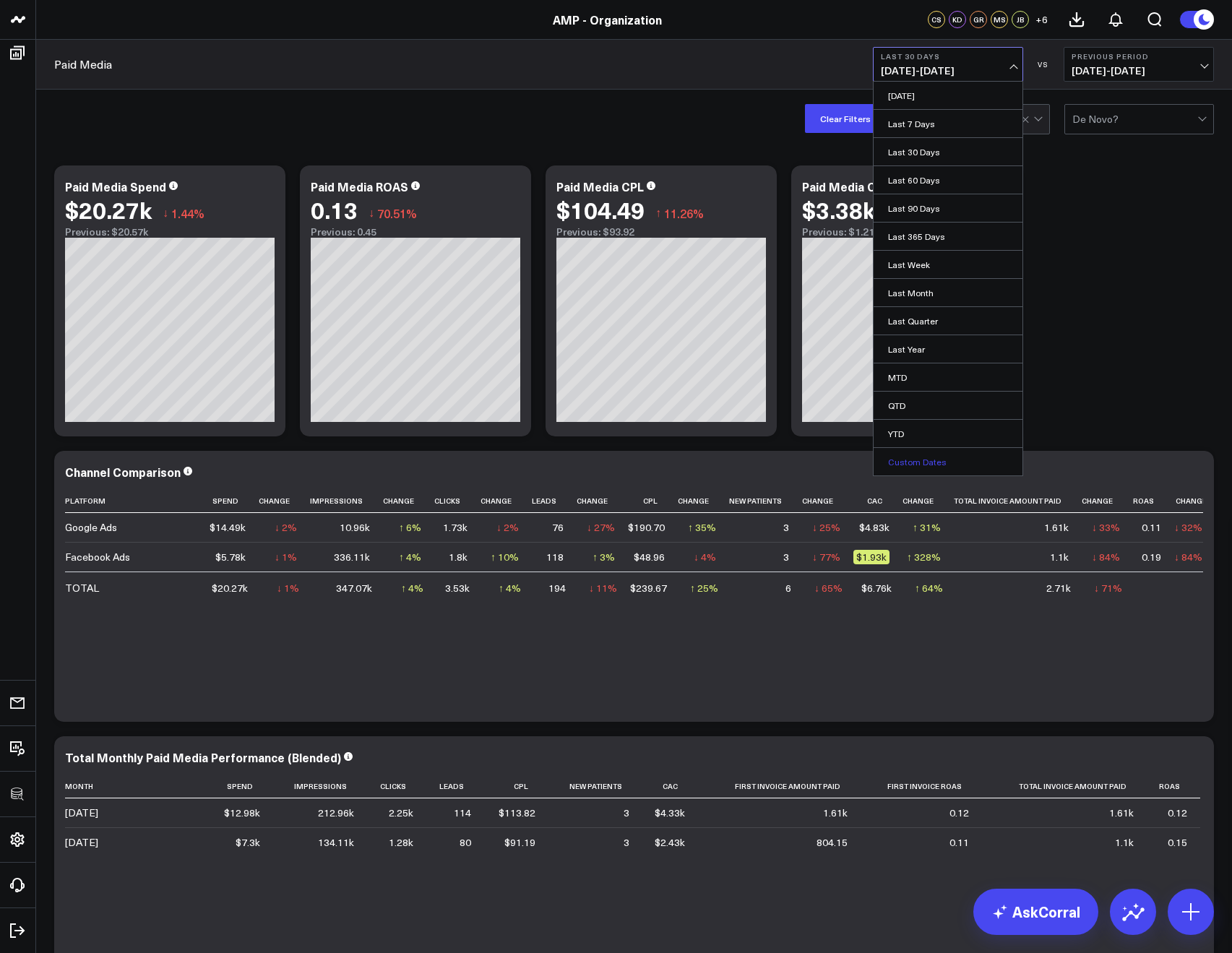
click at [962, 458] on link "Custom Dates" at bounding box center [948, 461] width 149 height 27
select select "7"
select select "2025"
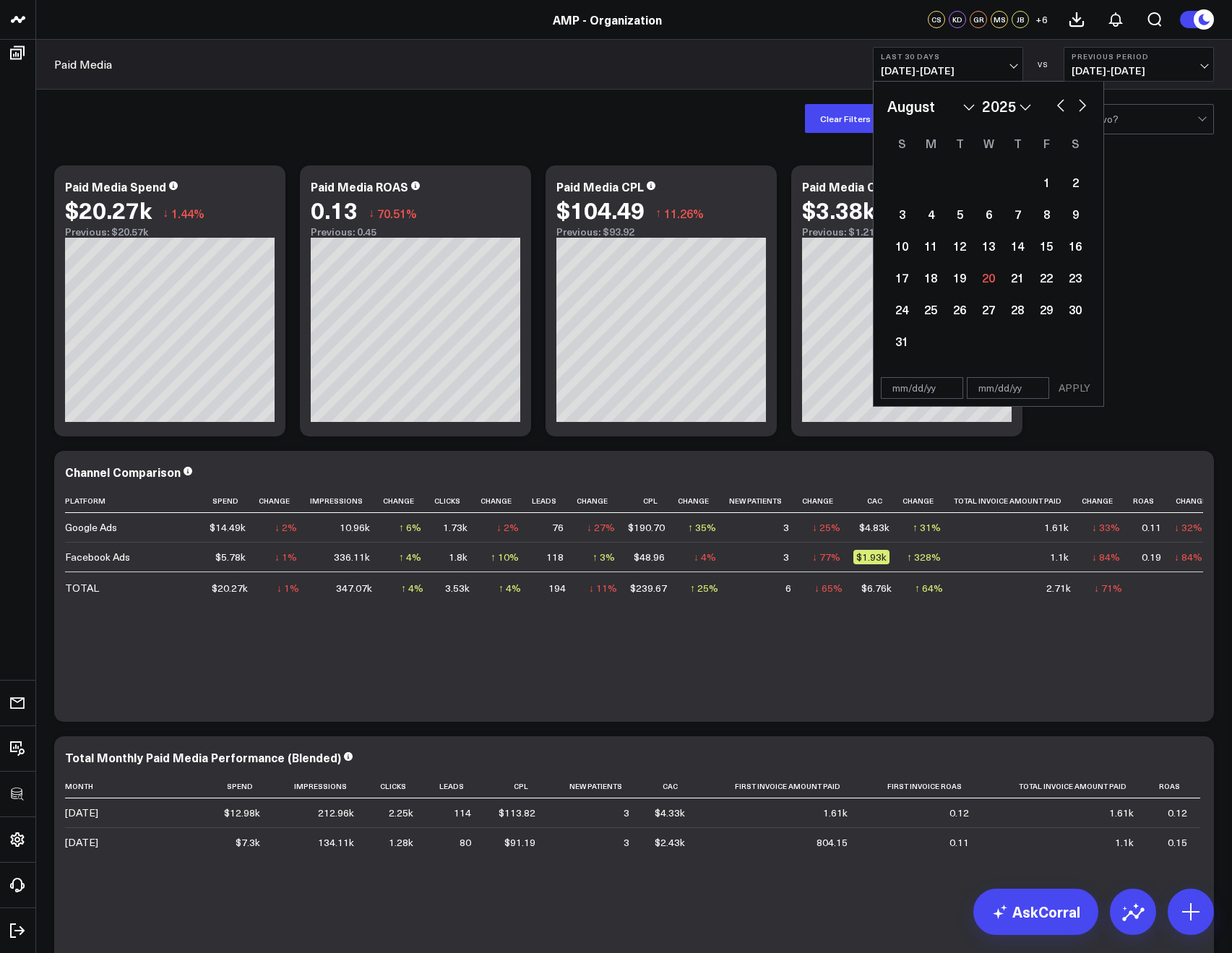
click at [1060, 99] on button "button" at bounding box center [1061, 104] width 14 height 17
select select "6"
select select "2025"
click at [921, 284] on div "21" at bounding box center [931, 277] width 29 height 29
type input "[DATE]"
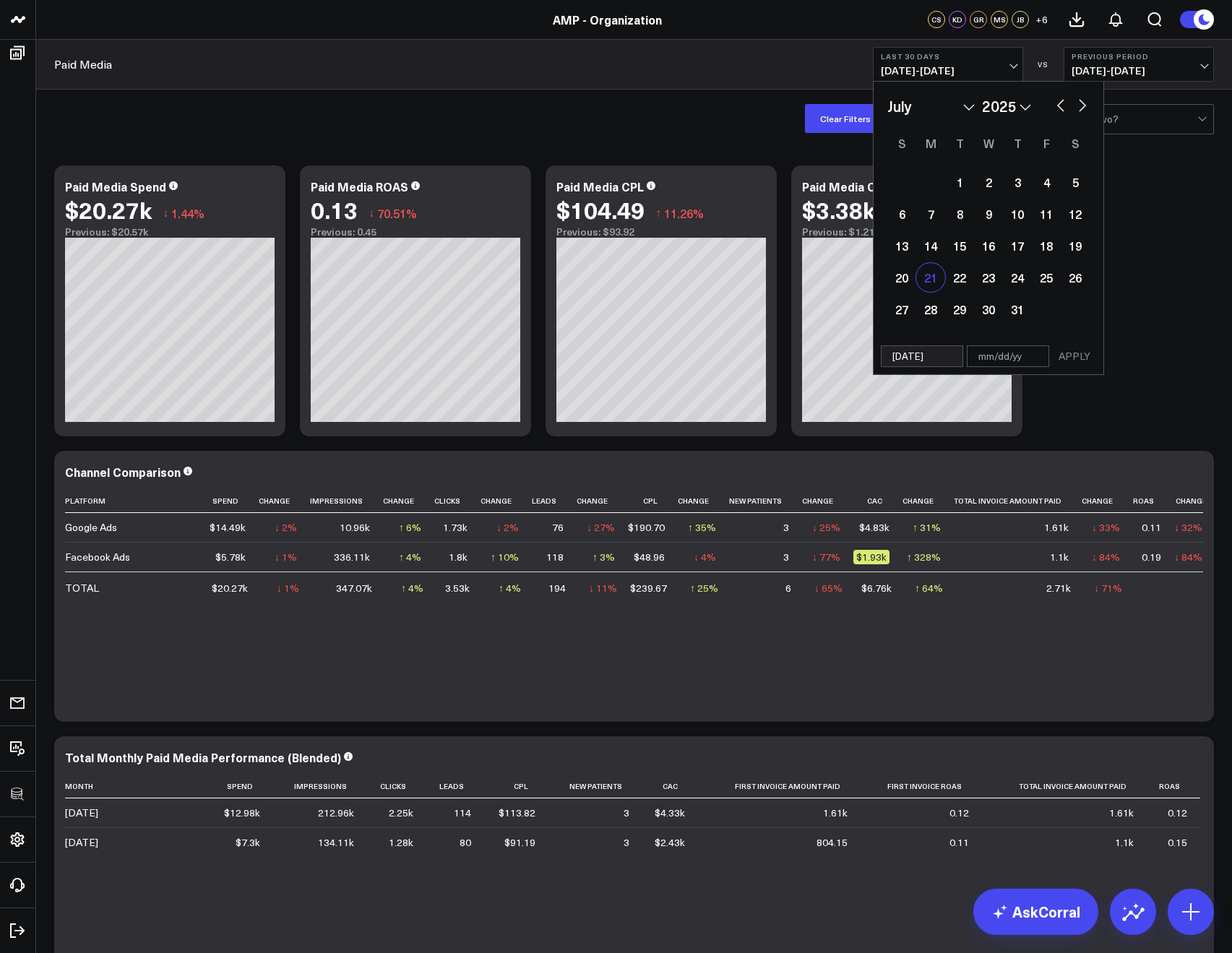
select select "6"
select select "2025"
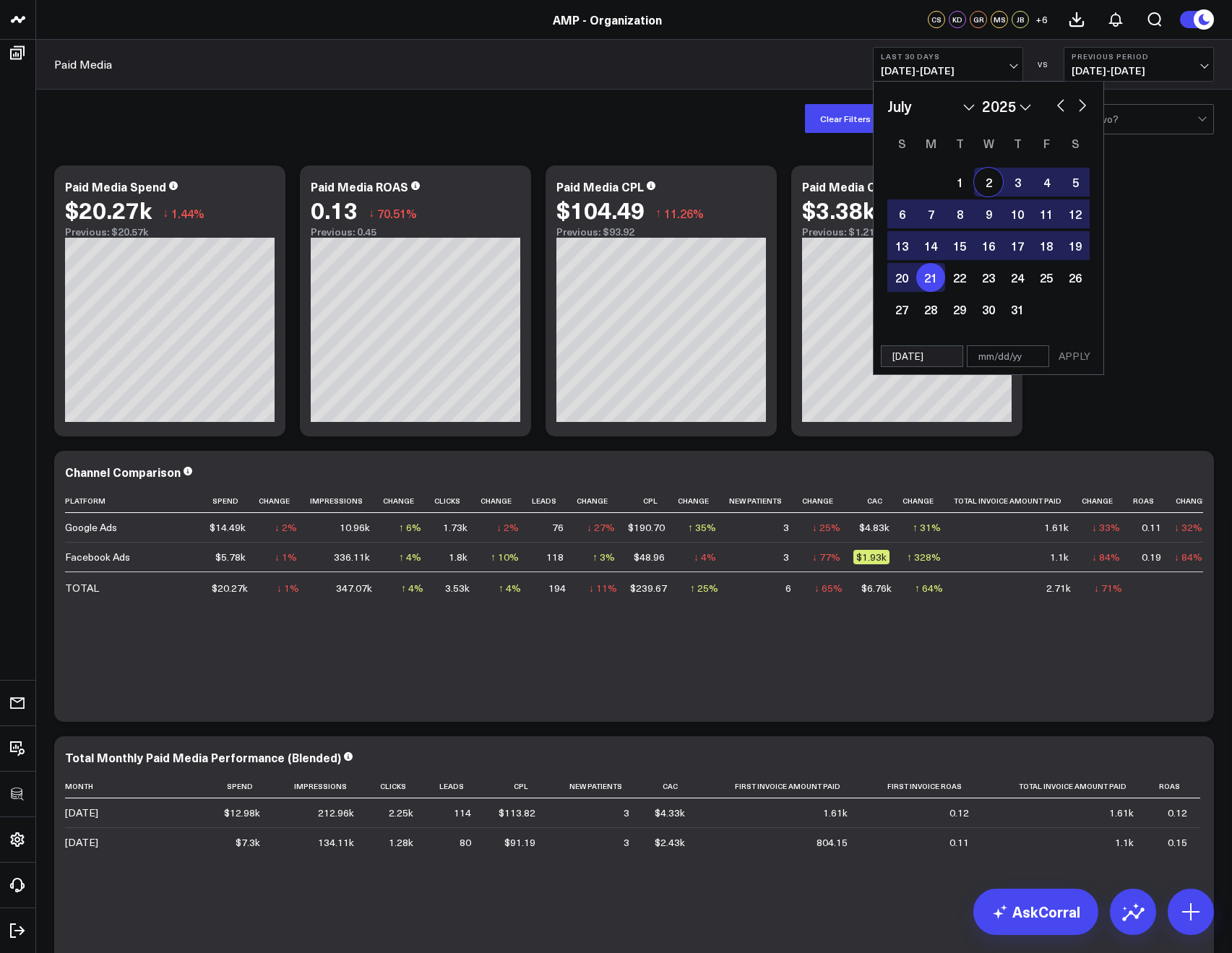
click at [1085, 102] on button "button" at bounding box center [1082, 104] width 14 height 17
select select "7"
select select "2025"
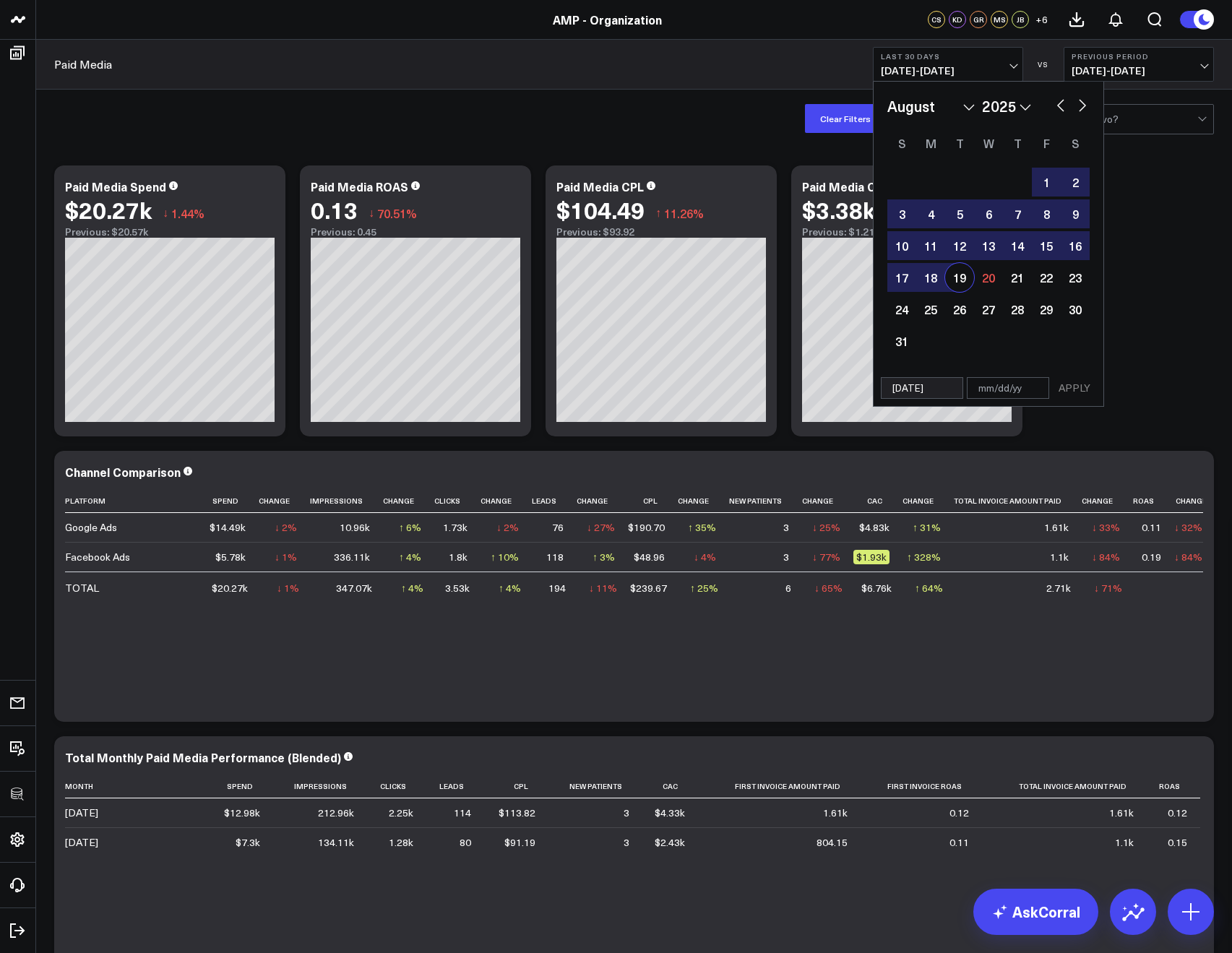
click at [952, 278] on div "19" at bounding box center [959, 277] width 29 height 29
type input "[DATE]"
select select "7"
select select "2025"
click at [1080, 389] on button "APPLY" at bounding box center [1074, 388] width 43 height 22
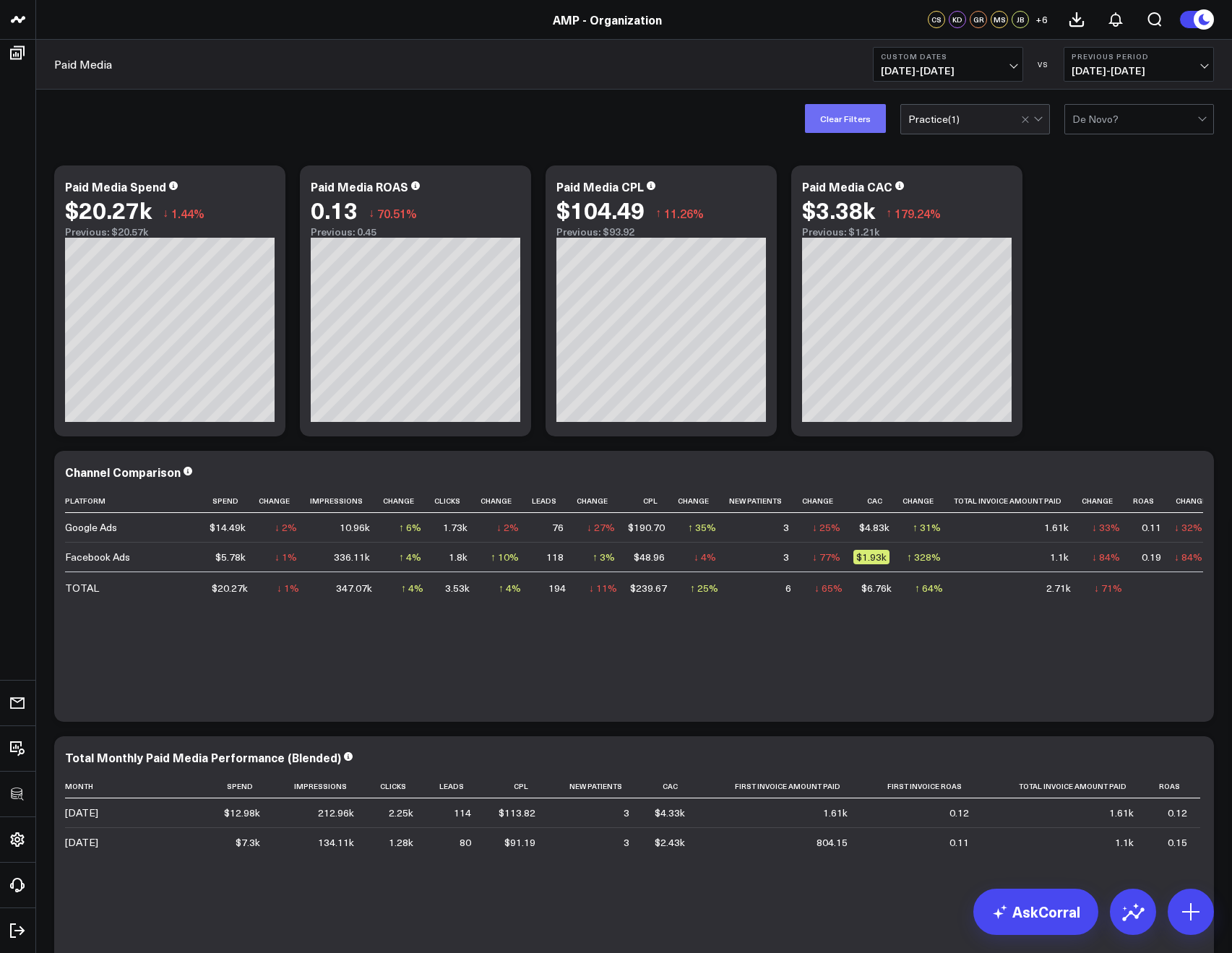
click at [864, 118] on button "Clear Filters" at bounding box center [846, 118] width 81 height 29
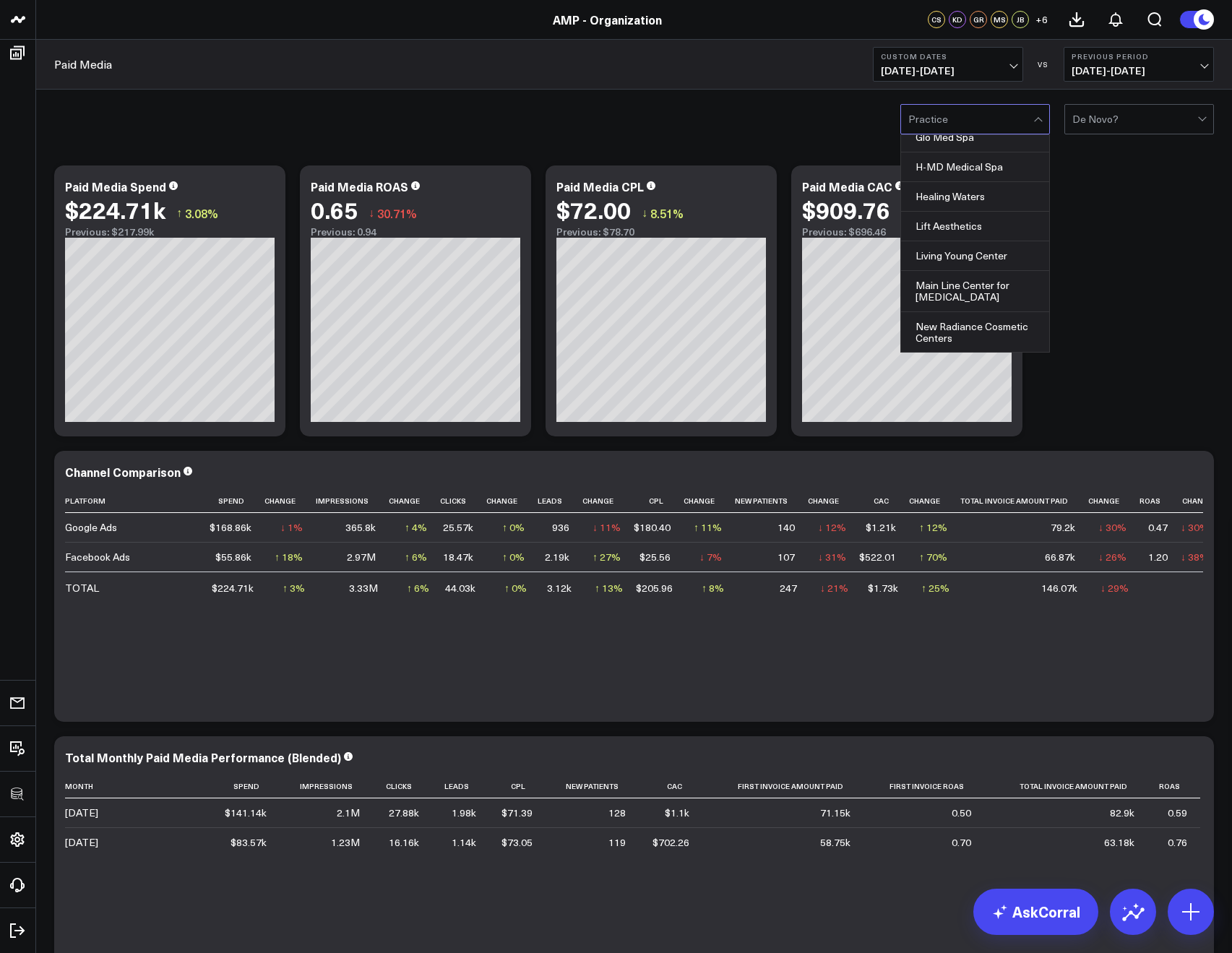
scroll to position [398, 0]
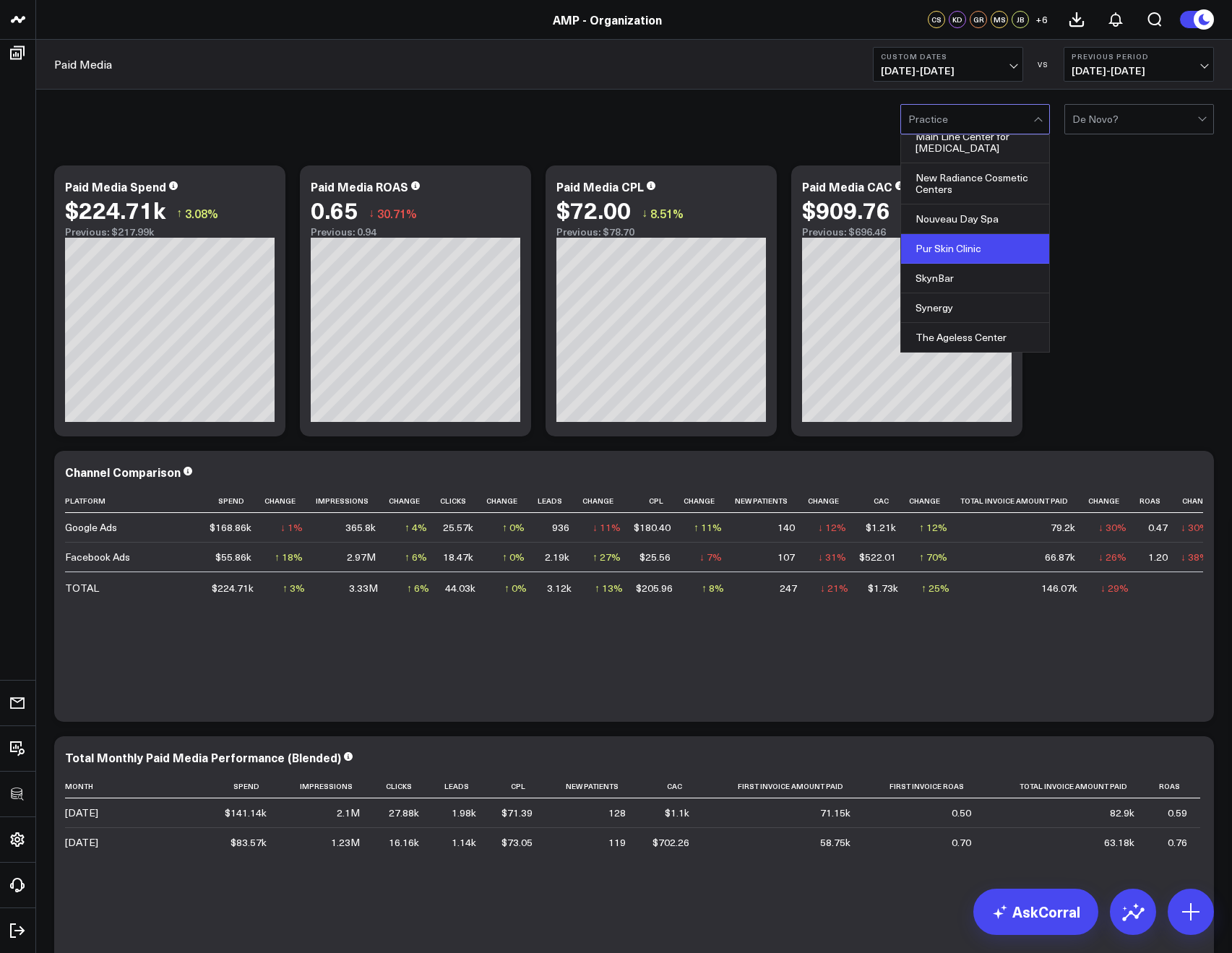
click at [932, 253] on div "Pur Skin Clinic" at bounding box center [975, 248] width 148 height 30
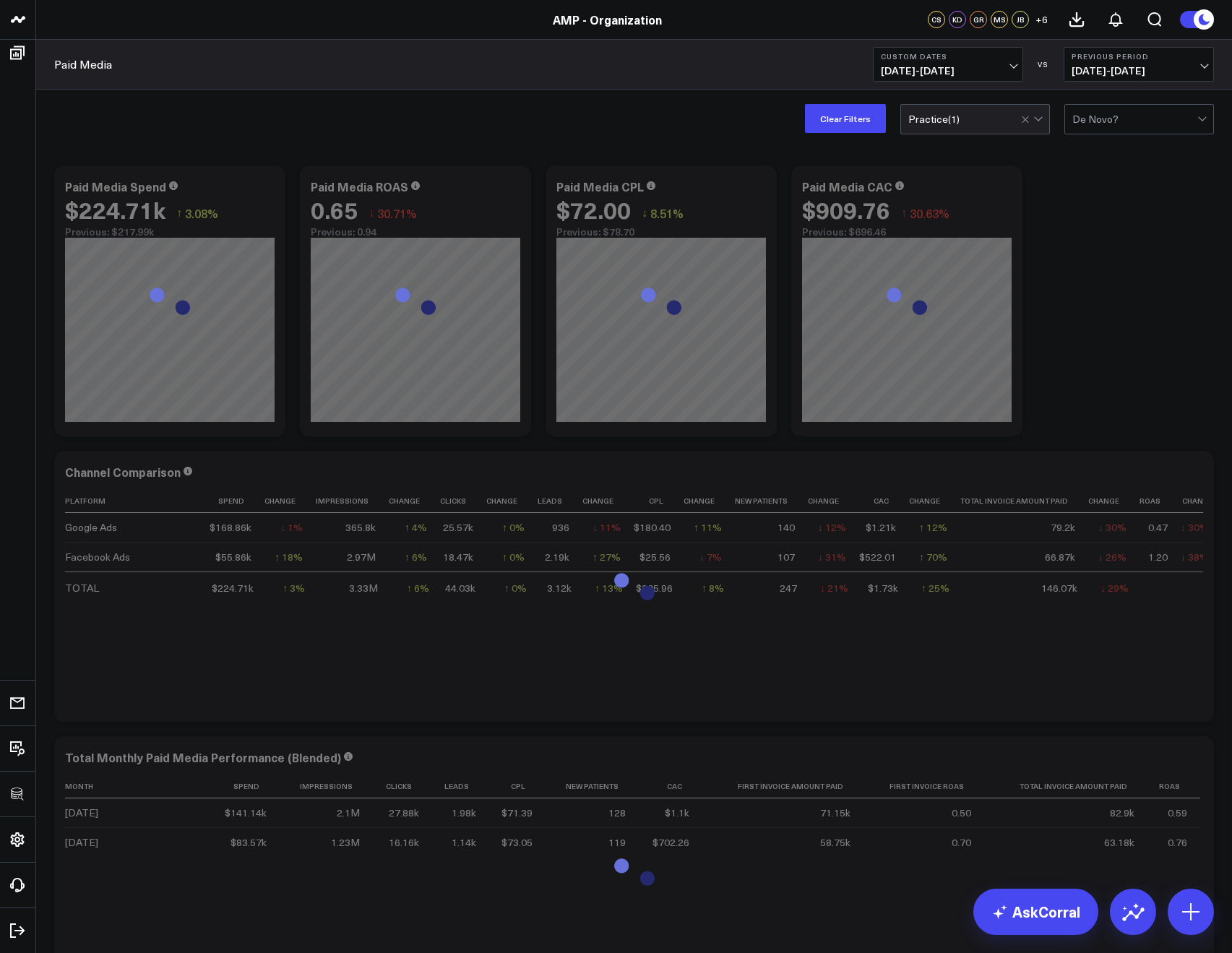
click at [707, 72] on div "Paid Media Custom Dates 07/21/25 - 08/19/25 VS Previous Period 06/21/25 - 07/20…" at bounding box center [634, 64] width 1196 height 50
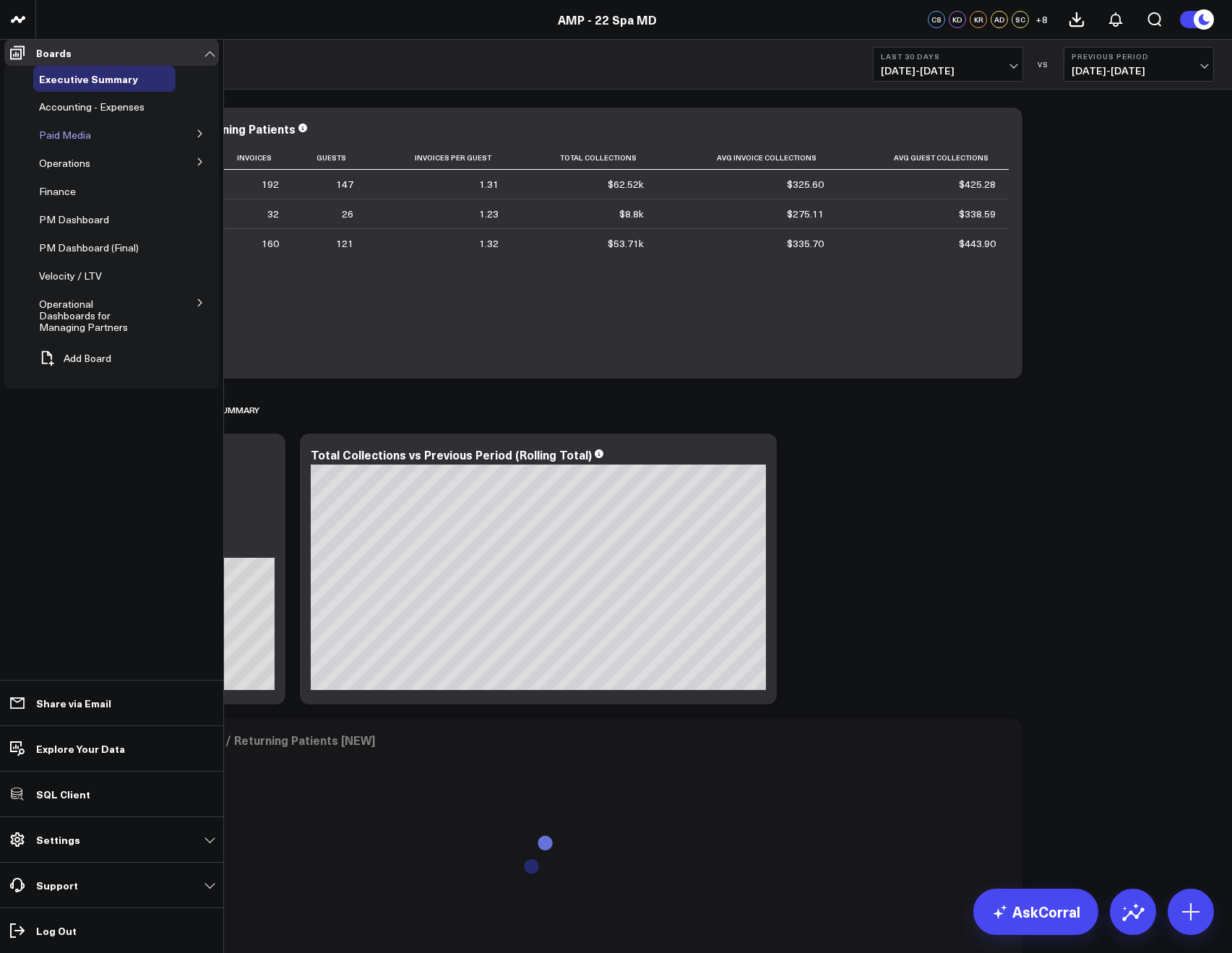
click at [61, 141] on span "Paid Media" at bounding box center [65, 134] width 52 height 14
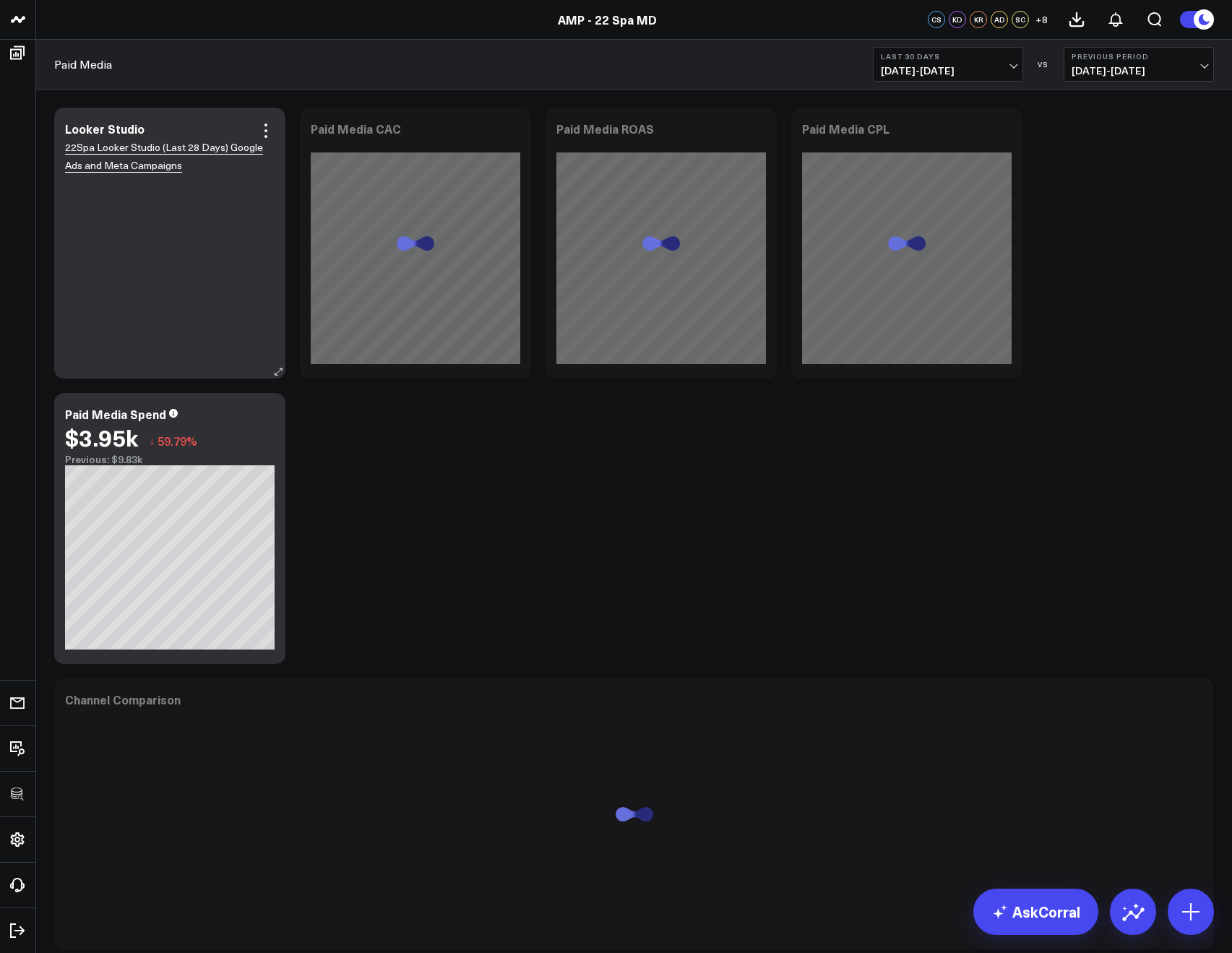
scroll to position [3, 0]
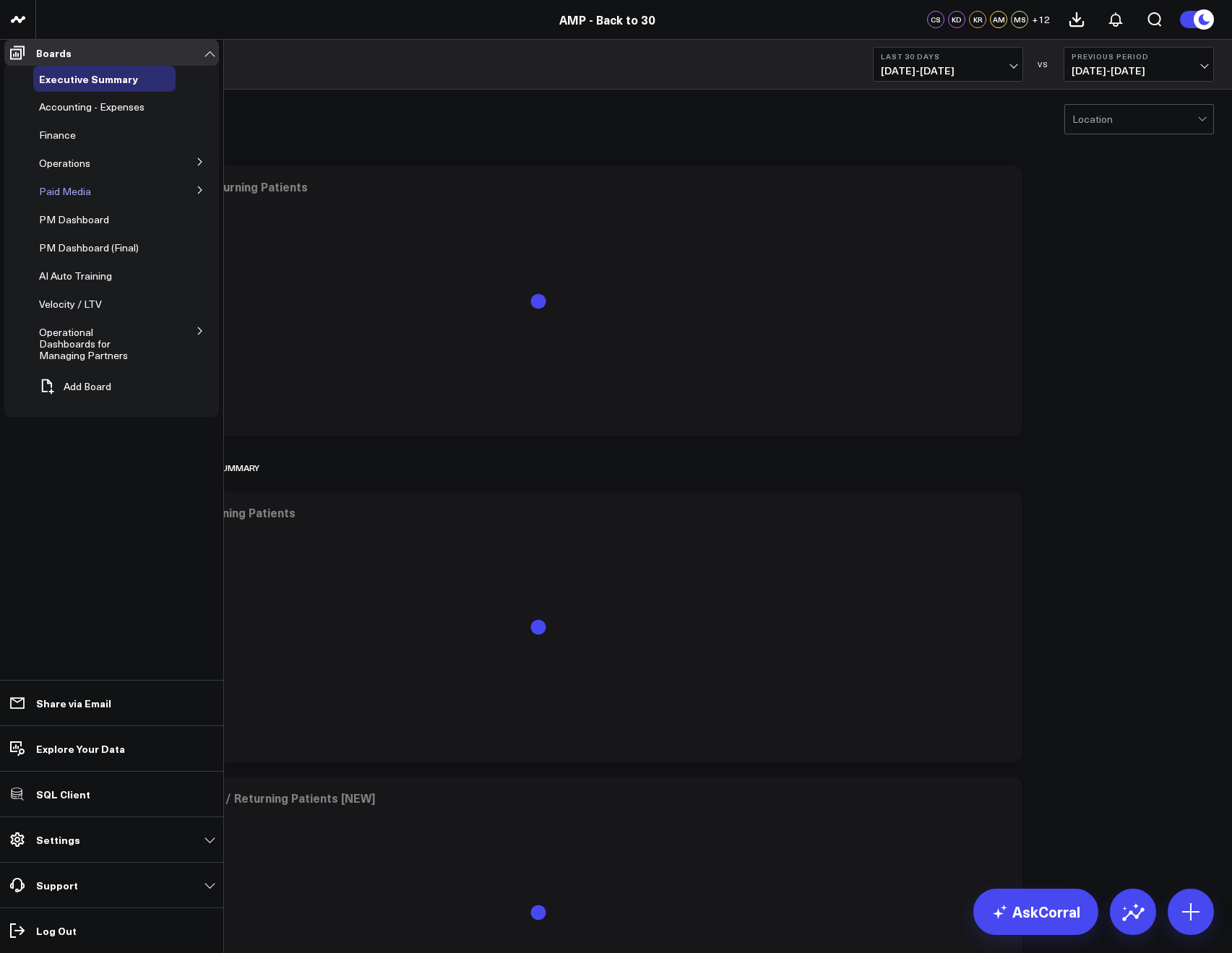
click at [69, 198] on span "Paid Media" at bounding box center [65, 190] width 52 height 14
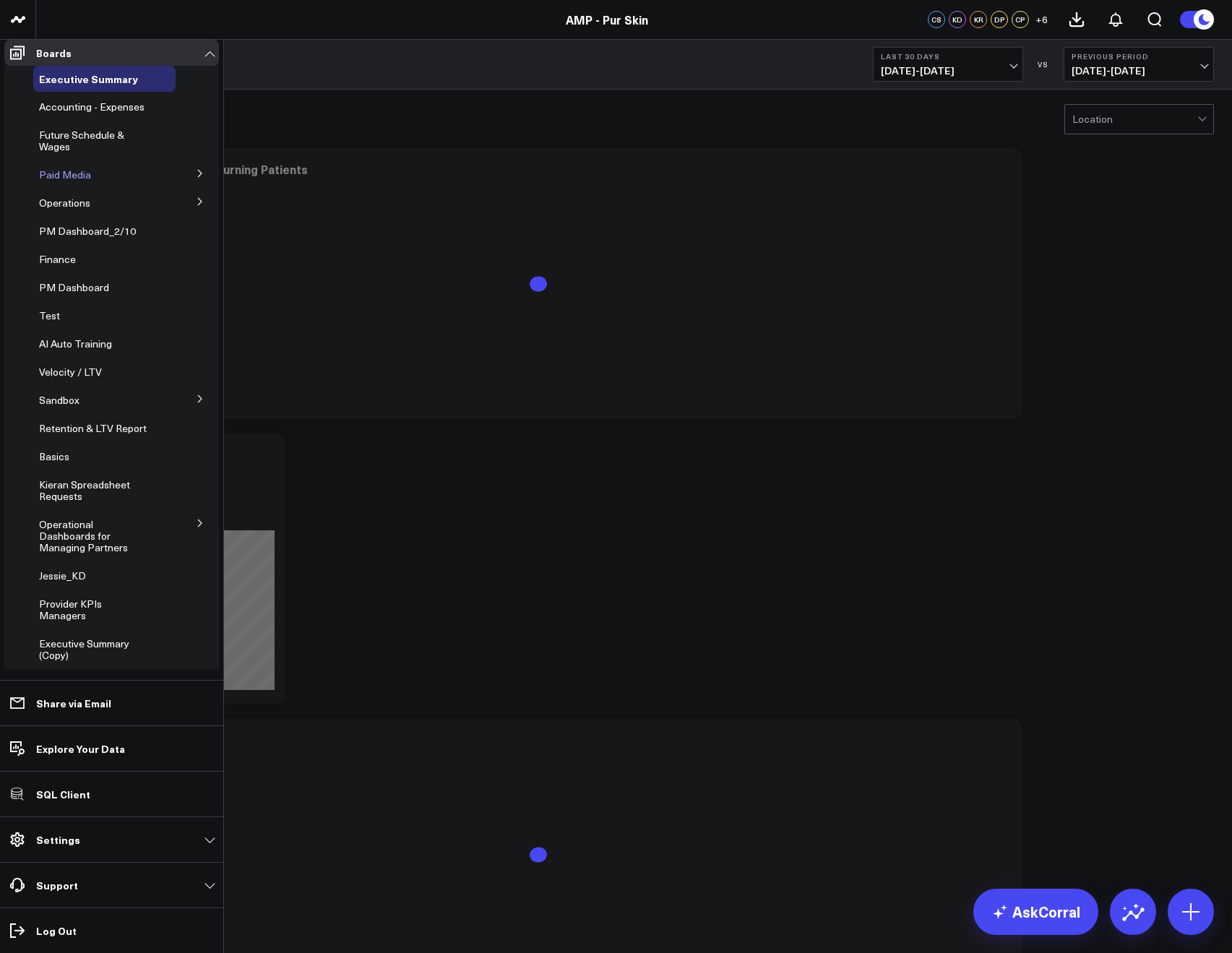
click at [74, 188] on div "Paid Media" at bounding box center [105, 174] width 143 height 26
click at [67, 181] on span "Paid Media" at bounding box center [65, 174] width 52 height 14
